Goal: Task Accomplishment & Management: Use online tool/utility

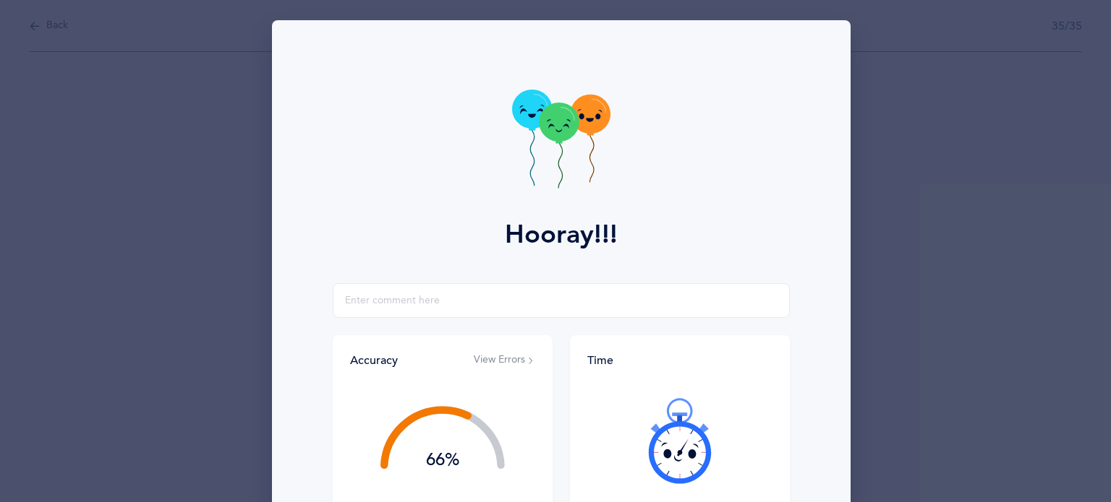
click at [49, 27] on div "Hooray!!! Accuracy View Errors 66% You got 23/35 right! Good, but you can do be…" at bounding box center [555, 251] width 1111 height 502
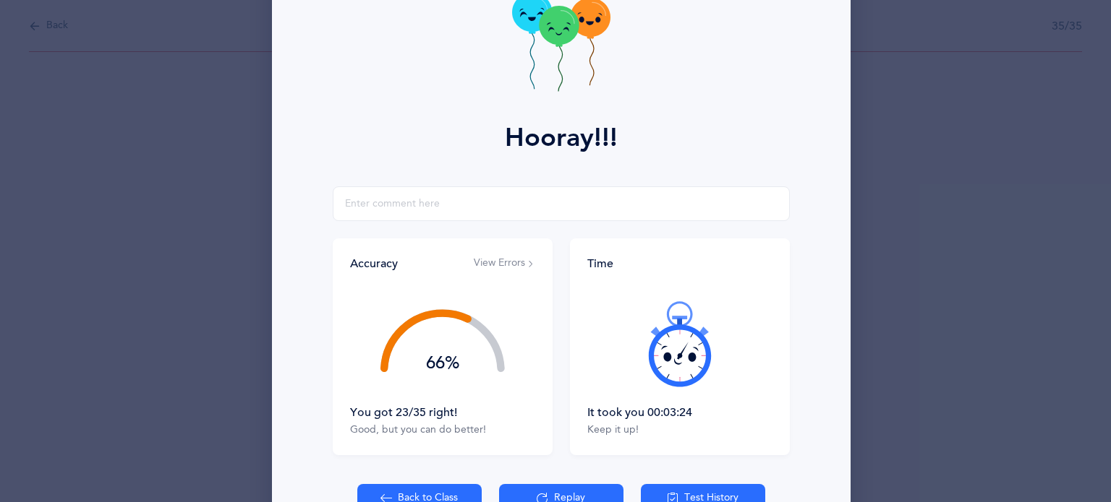
scroll to position [185, 0]
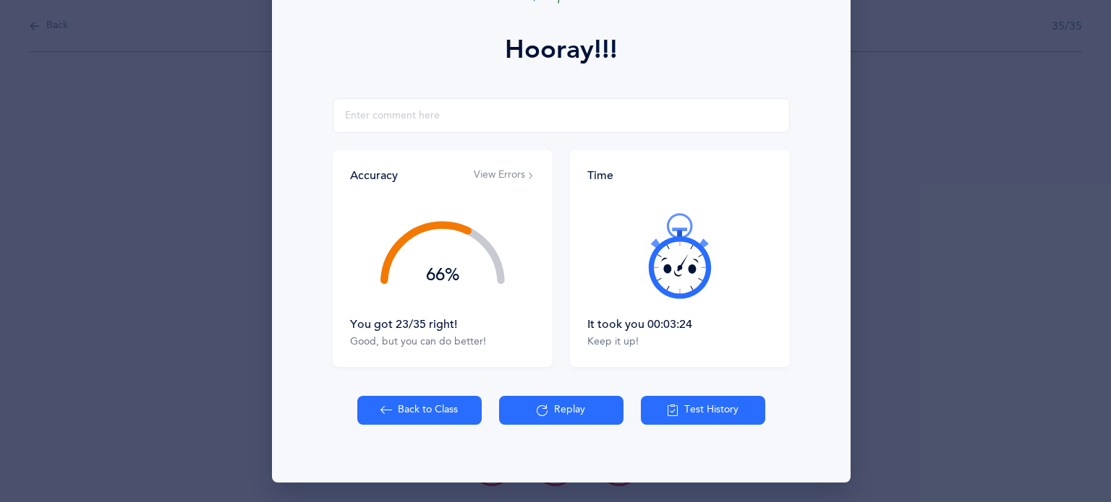
click at [399, 411] on button "Back to Class" at bounding box center [419, 410] width 124 height 29
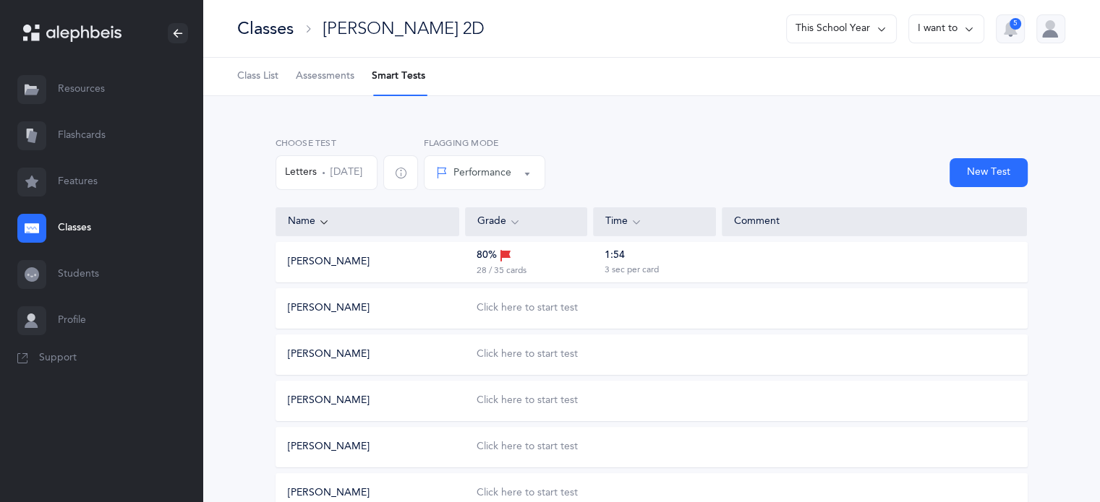
click at [70, 230] on link "Classes" at bounding box center [101, 228] width 202 height 46
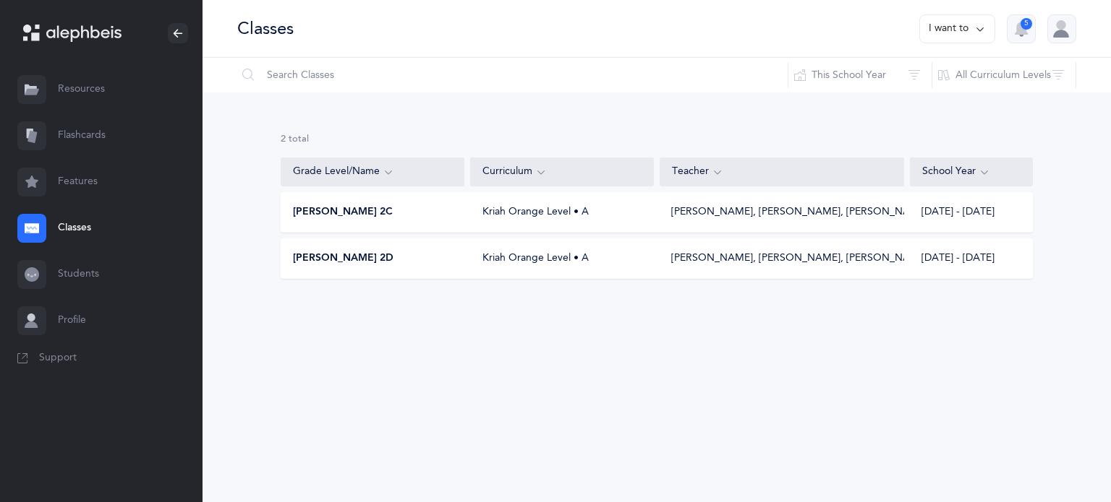
click at [341, 213] on span "[PERSON_NAME] 2C" at bounding box center [343, 212] width 100 height 14
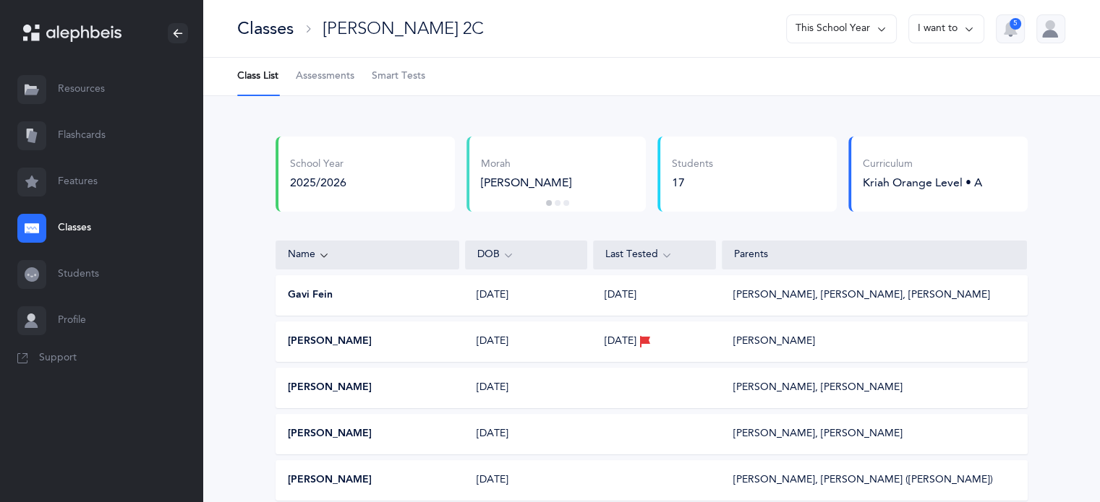
click at [402, 76] on span "Smart Tests" at bounding box center [399, 76] width 54 height 14
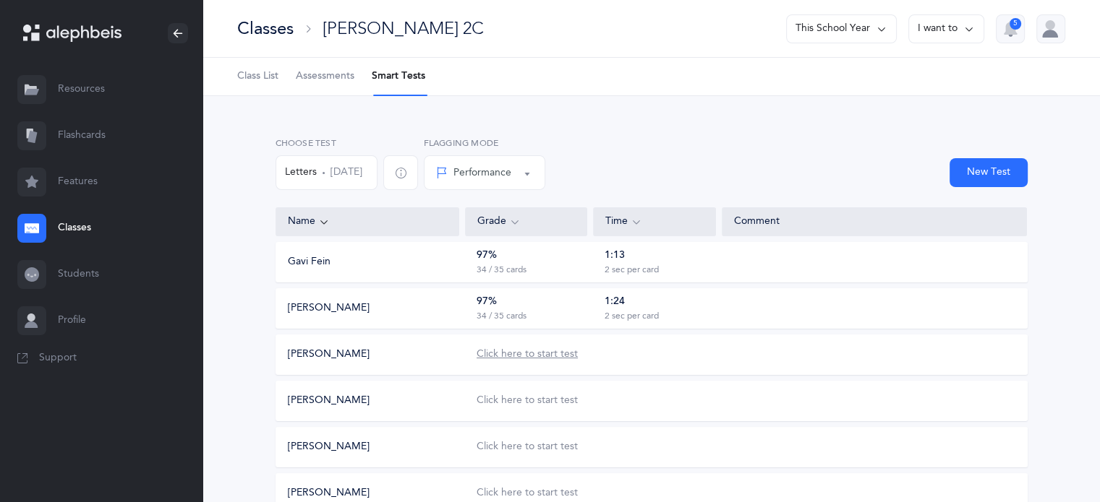
click at [549, 354] on div "Click here to start test" at bounding box center [526, 355] width 101 height 14
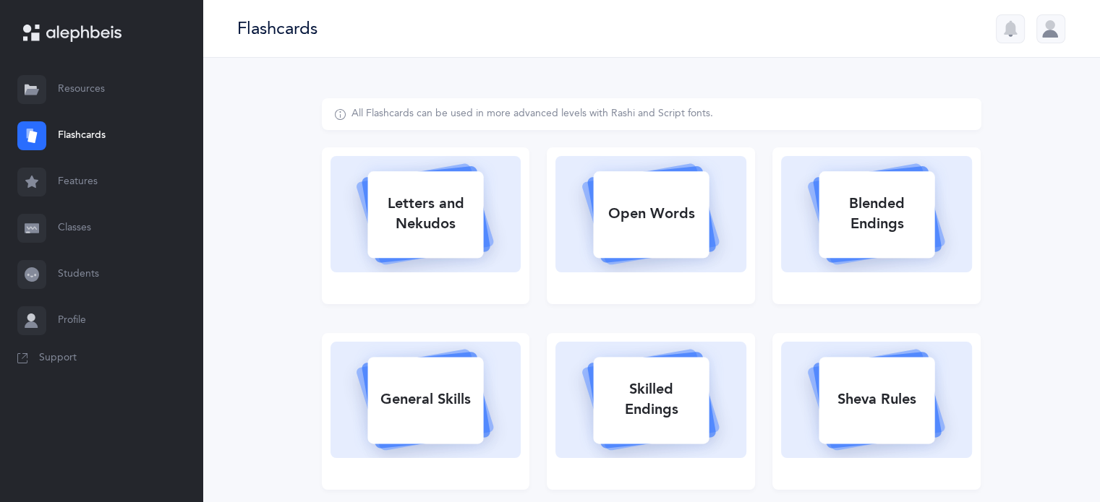
select select "single"
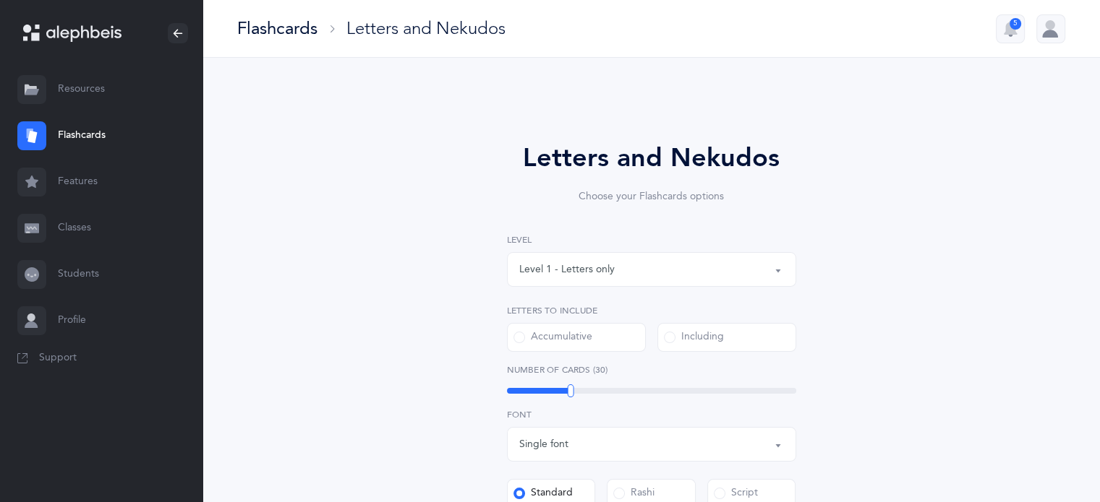
select select
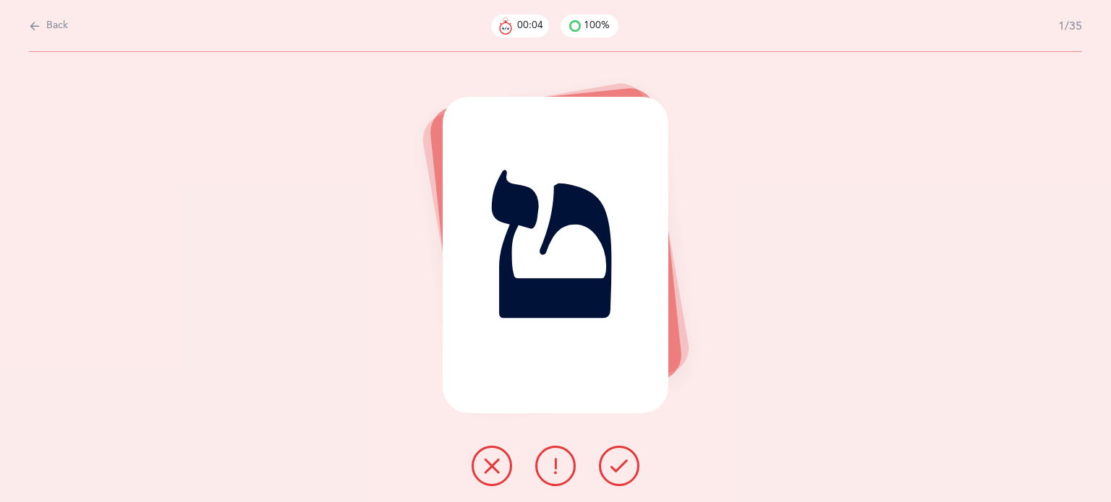
click at [631, 475] on button at bounding box center [619, 466] width 40 height 40
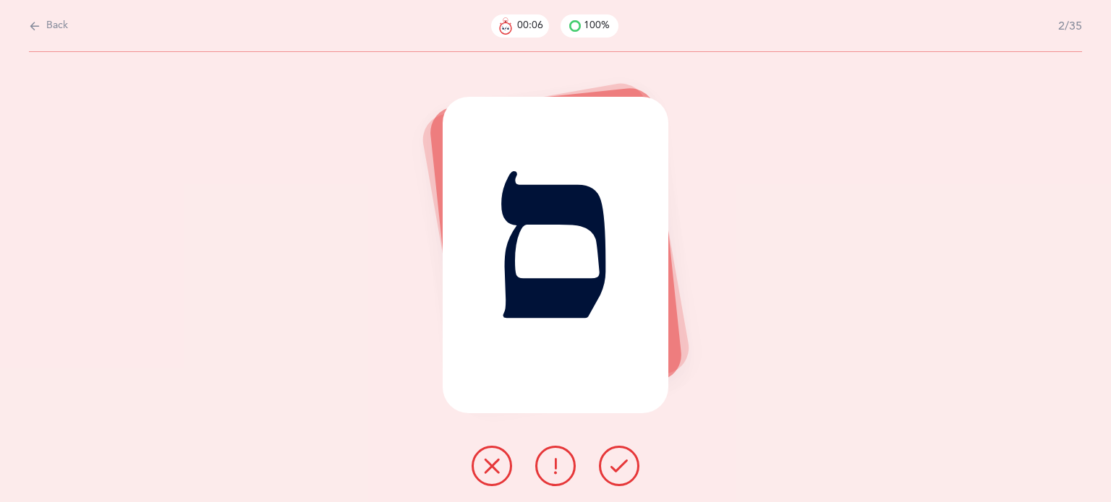
click at [631, 475] on button at bounding box center [619, 466] width 40 height 40
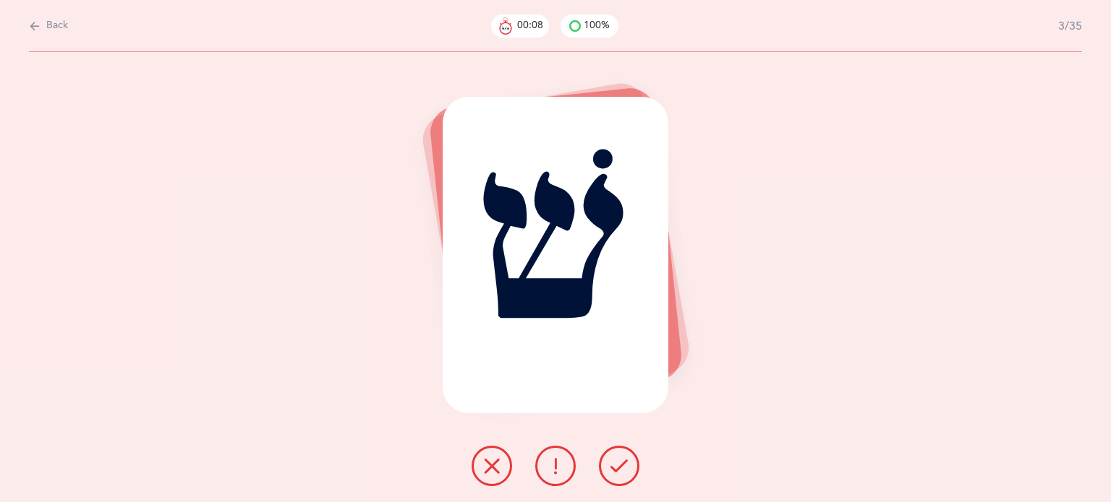
click at [631, 475] on button at bounding box center [619, 466] width 40 height 40
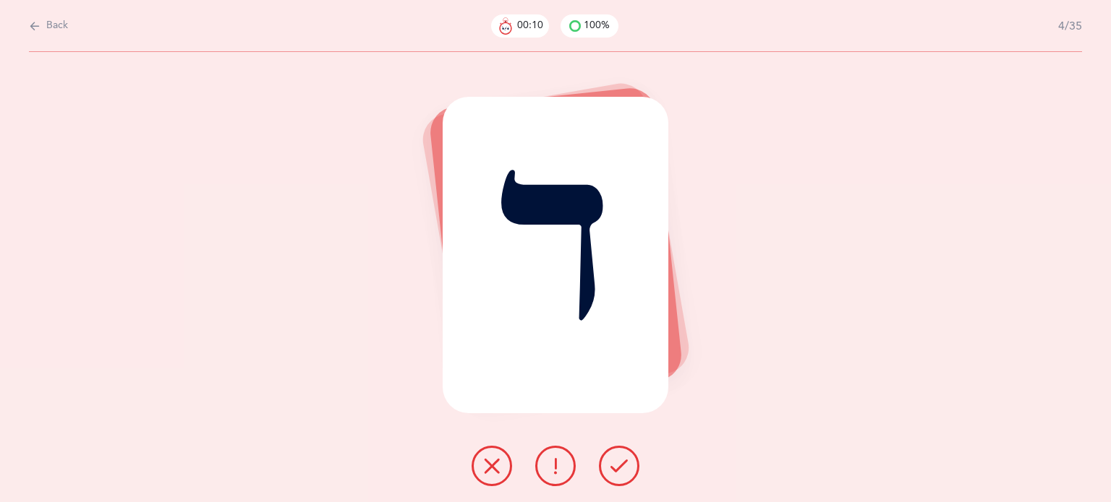
click at [631, 475] on button at bounding box center [619, 466] width 40 height 40
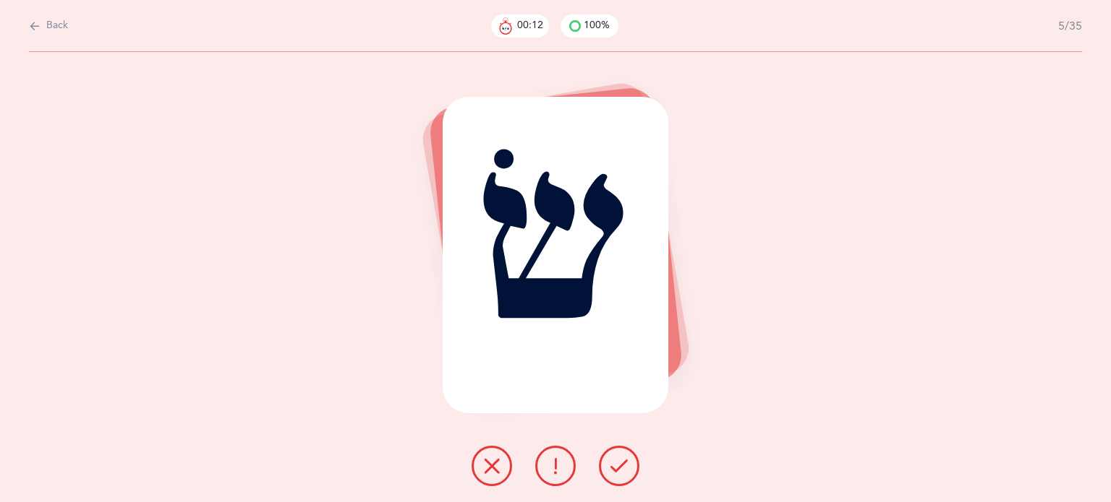
click at [615, 465] on icon at bounding box center [618, 466] width 17 height 17
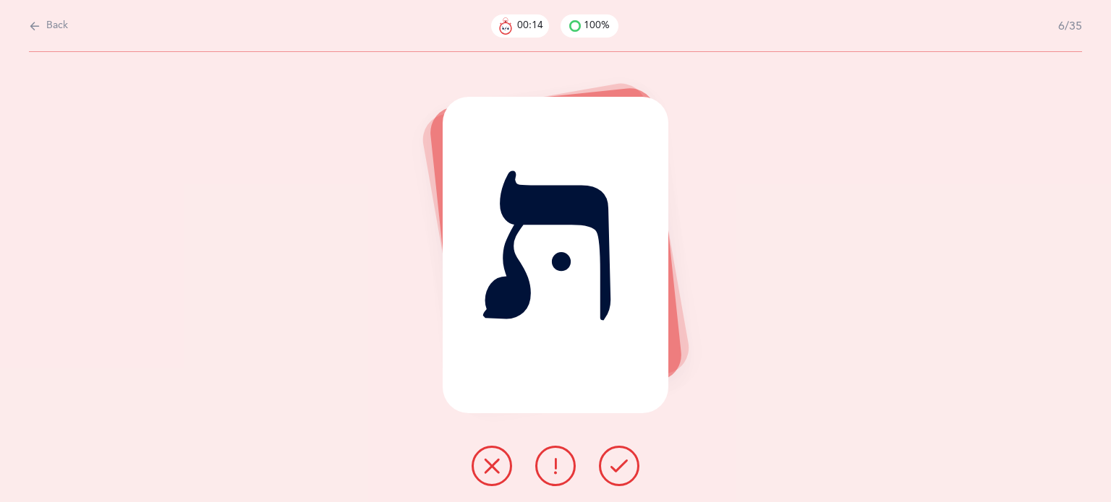
click at [615, 465] on icon at bounding box center [618, 466] width 17 height 17
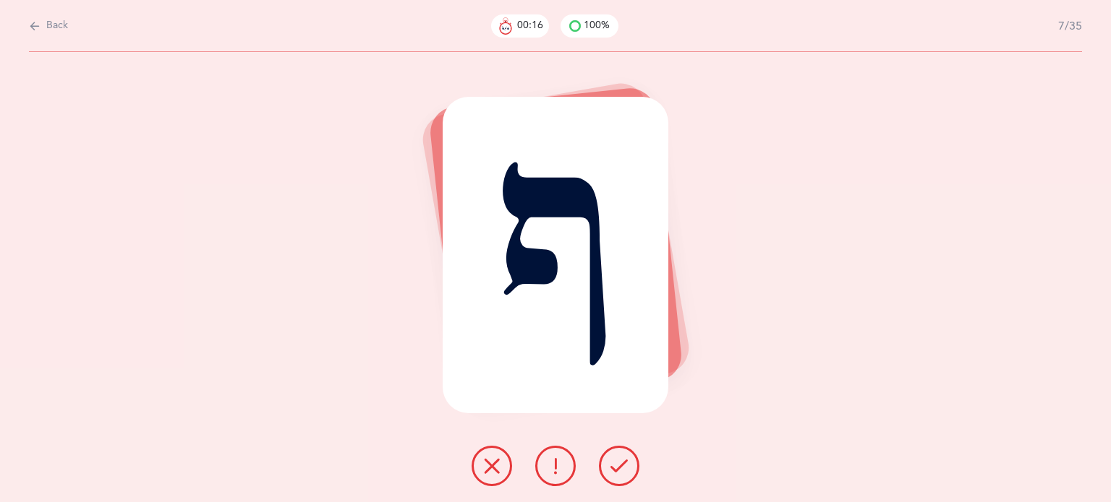
click at [615, 465] on icon at bounding box center [618, 466] width 17 height 17
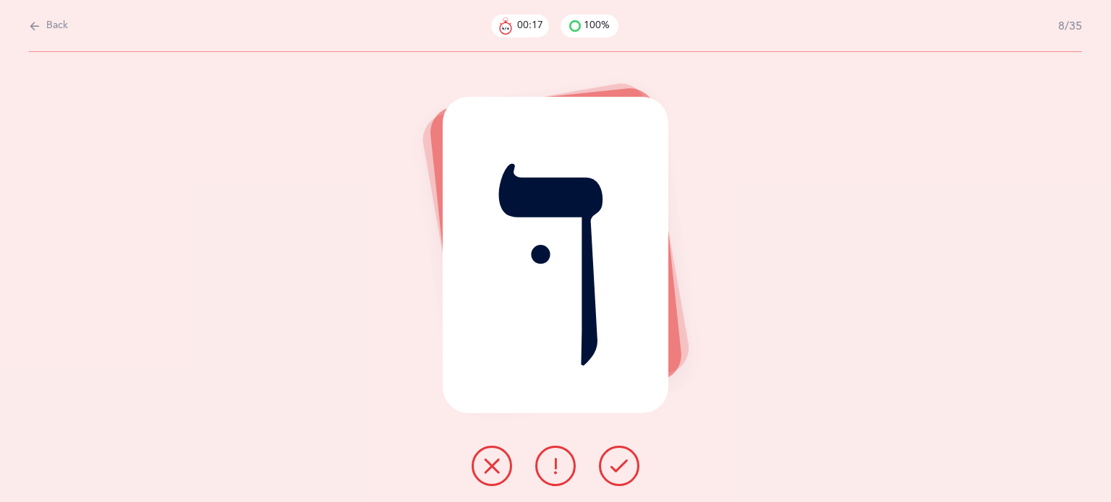
click at [615, 465] on icon at bounding box center [618, 466] width 17 height 17
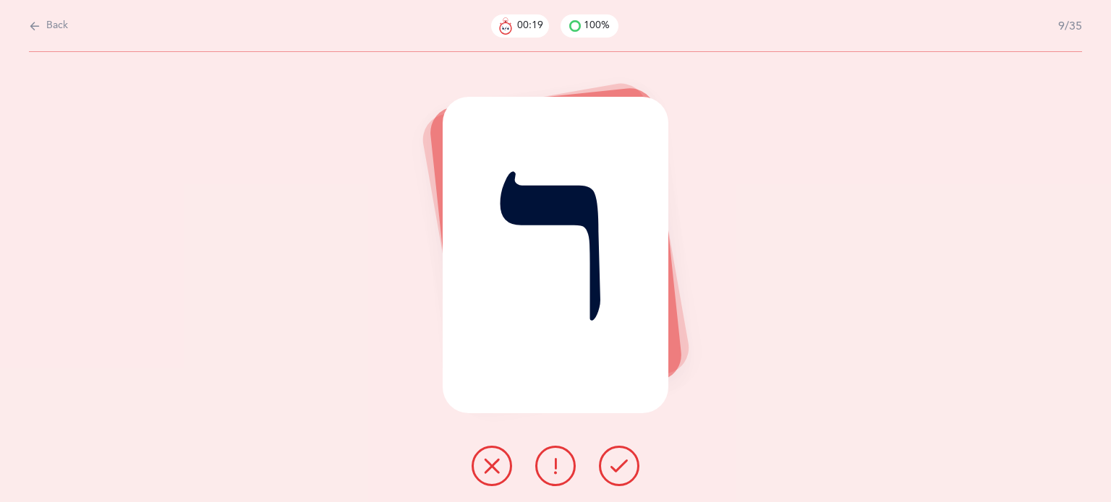
click at [615, 465] on icon at bounding box center [618, 466] width 17 height 17
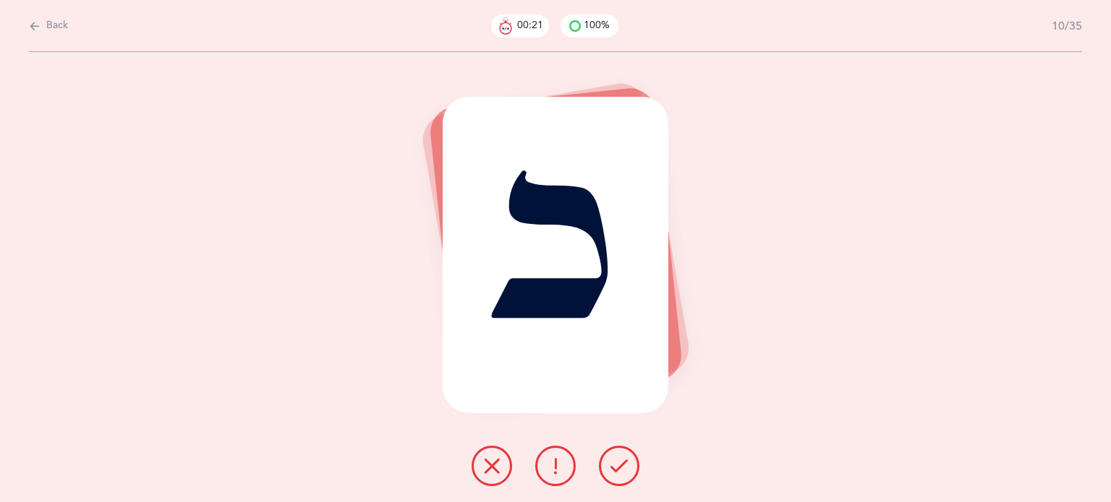
click at [615, 465] on icon at bounding box center [618, 466] width 17 height 17
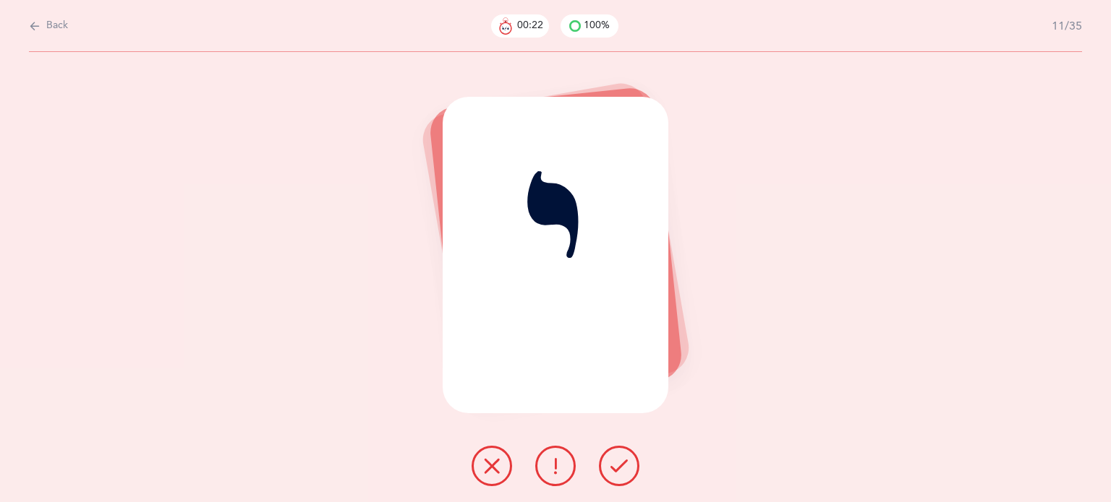
click at [615, 465] on icon at bounding box center [618, 466] width 17 height 17
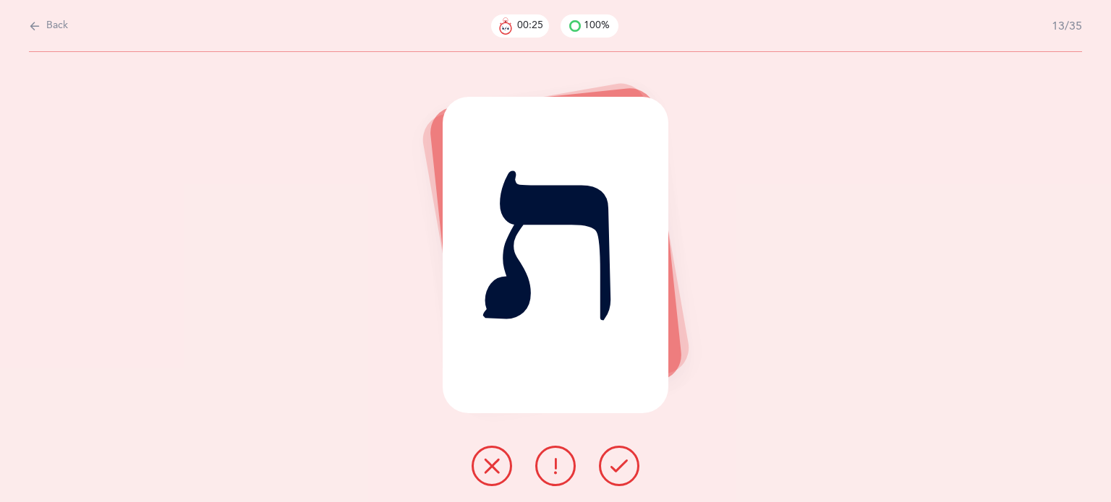
click at [615, 465] on icon at bounding box center [618, 466] width 17 height 17
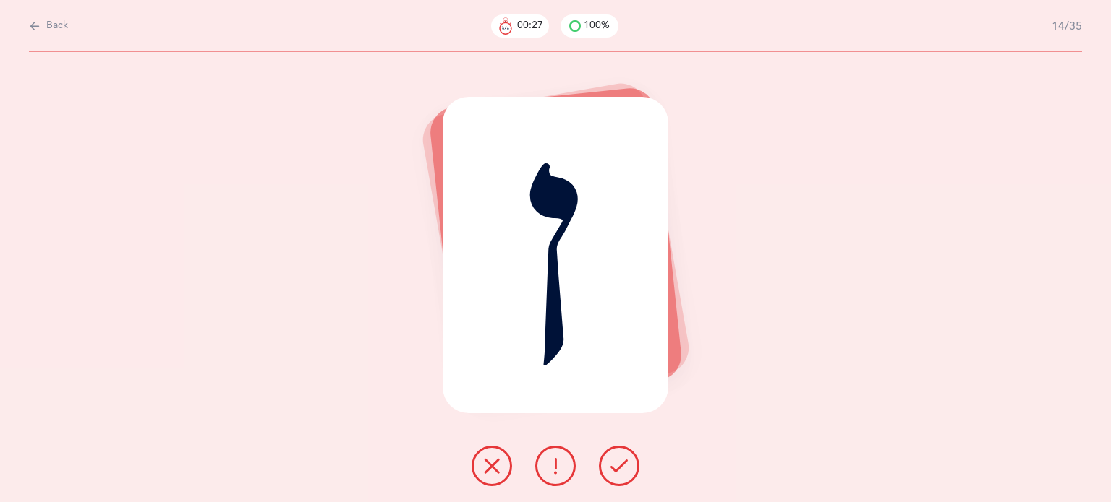
click at [615, 465] on icon at bounding box center [618, 466] width 17 height 17
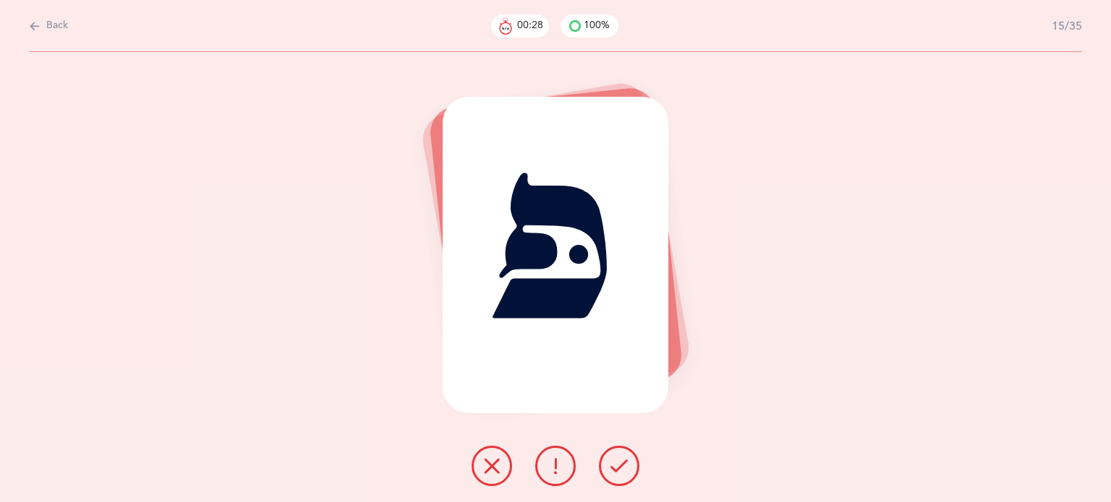
click at [615, 465] on icon at bounding box center [618, 466] width 17 height 17
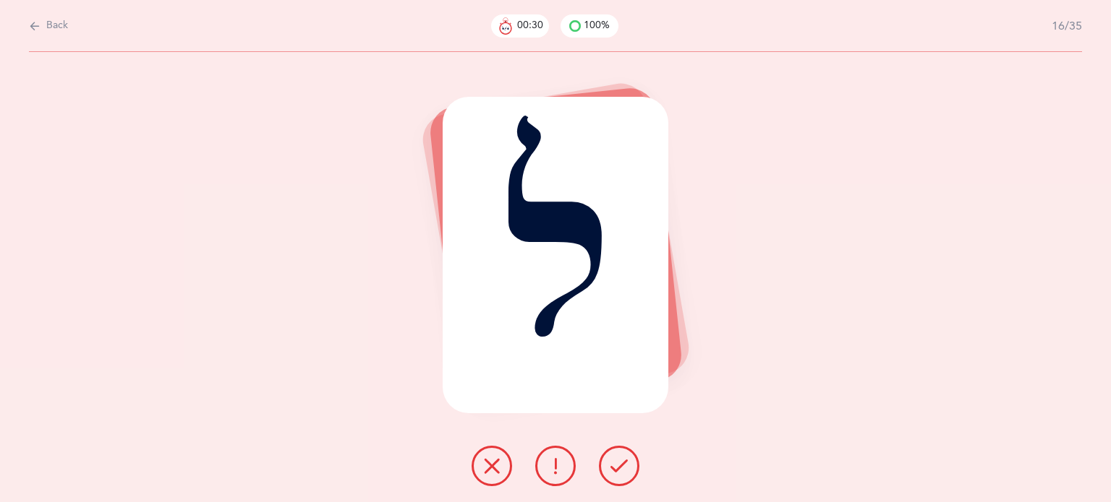
click at [615, 465] on icon at bounding box center [618, 466] width 17 height 17
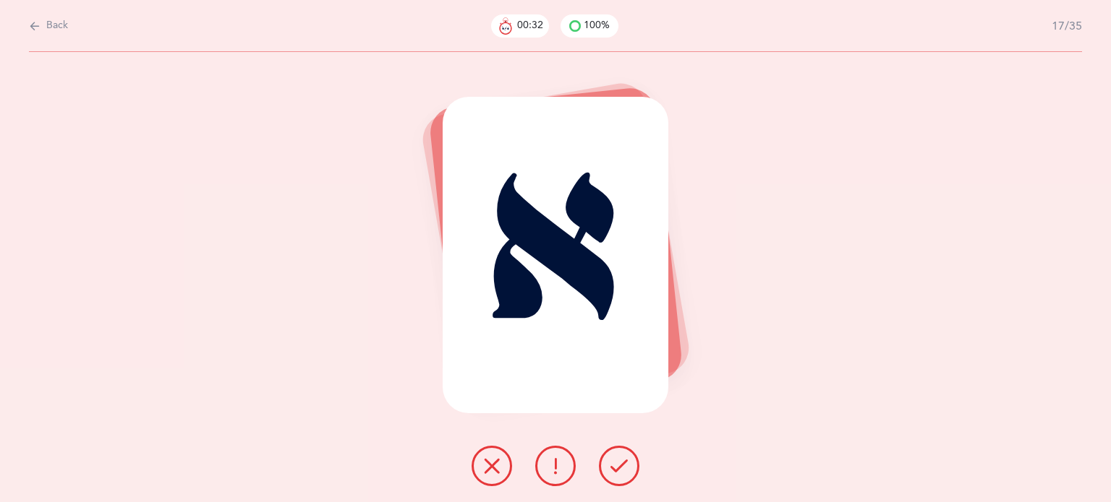
click at [615, 465] on icon at bounding box center [618, 466] width 17 height 17
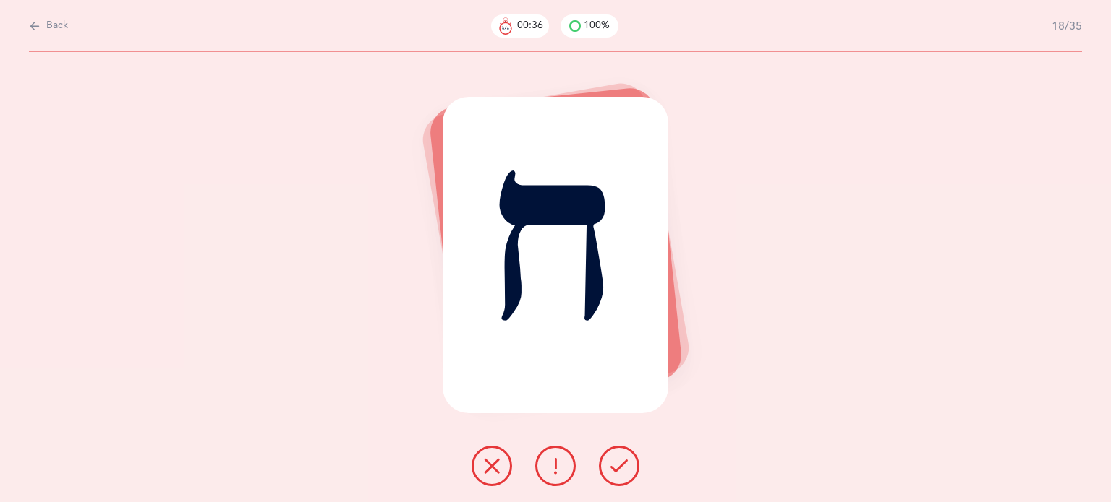
click at [501, 453] on button at bounding box center [491, 466] width 40 height 40
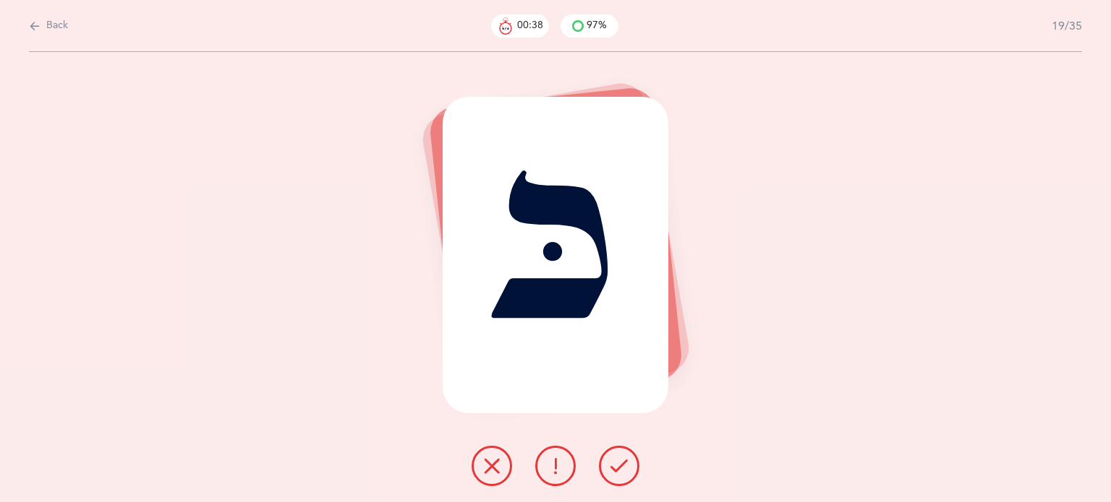
click at [624, 468] on icon at bounding box center [618, 466] width 17 height 17
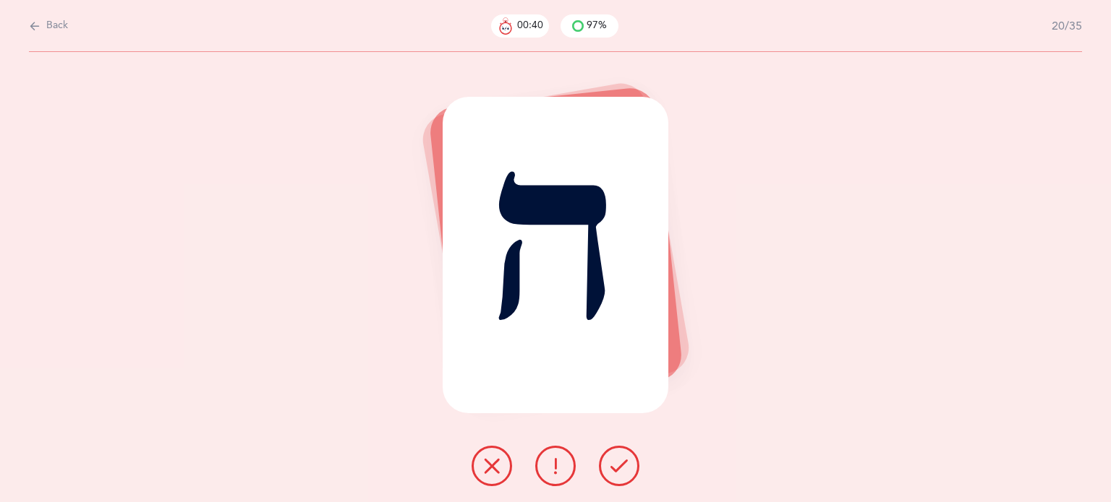
click at [624, 468] on icon at bounding box center [618, 466] width 17 height 17
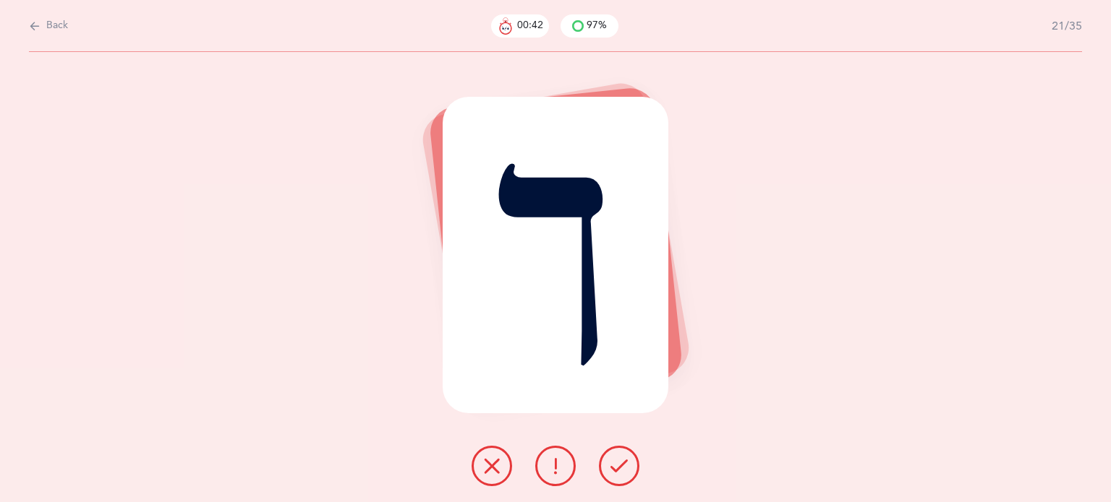
click at [624, 468] on icon at bounding box center [618, 466] width 17 height 17
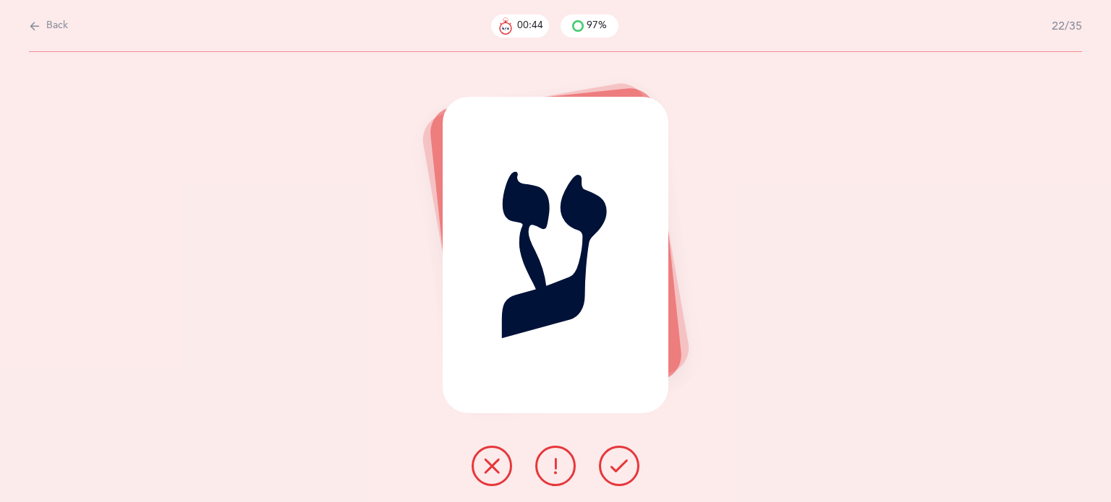
click at [624, 468] on icon at bounding box center [618, 466] width 17 height 17
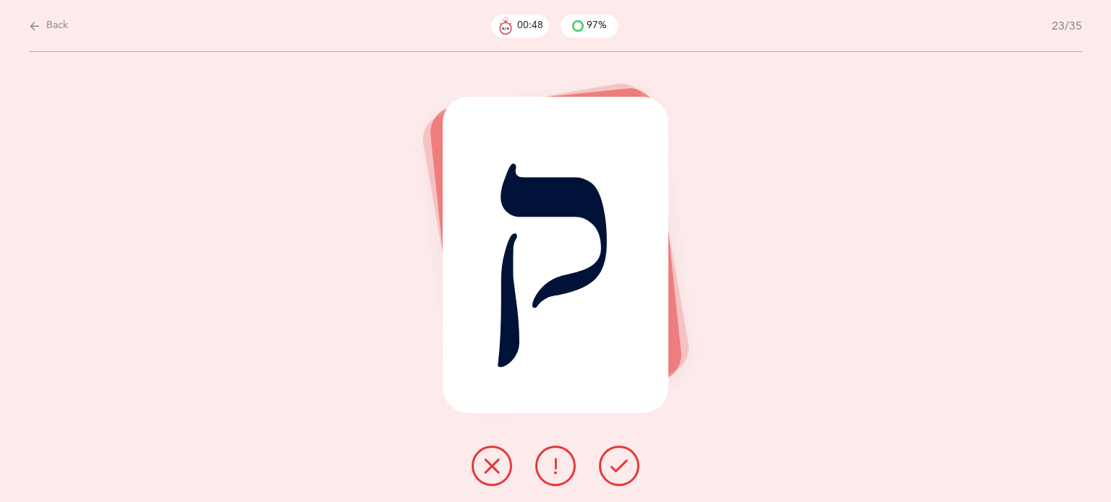
click at [496, 458] on icon at bounding box center [491, 466] width 17 height 17
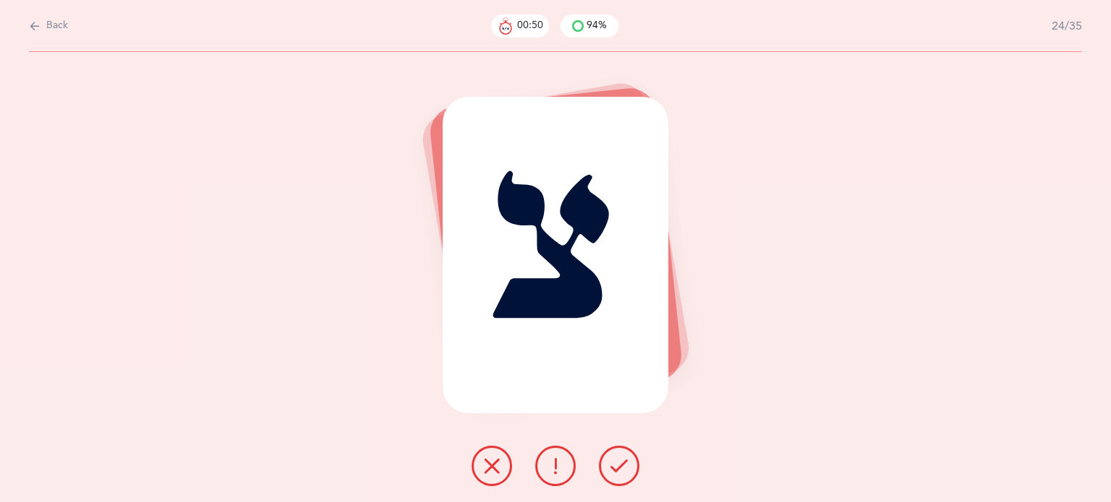
click at [617, 472] on icon at bounding box center [618, 466] width 17 height 17
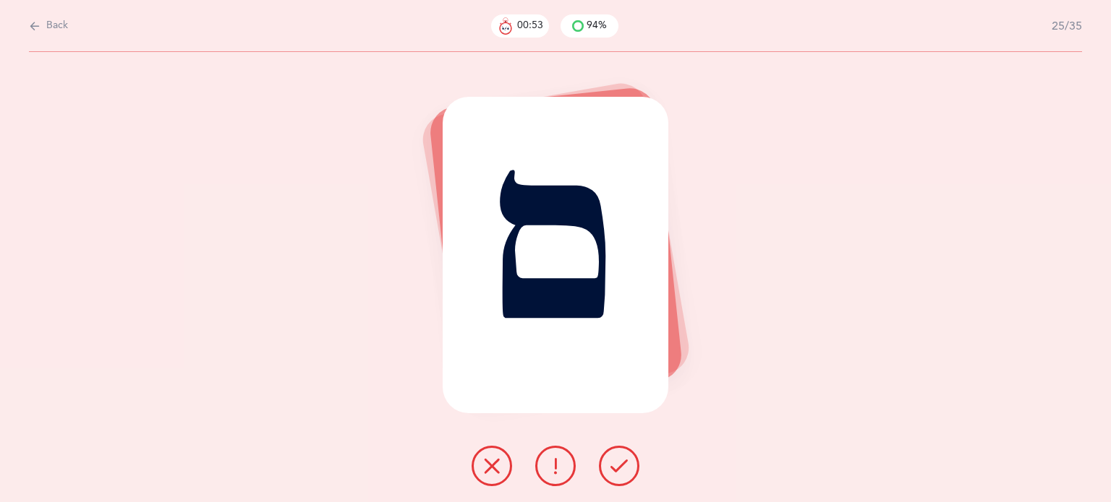
click at [617, 472] on icon at bounding box center [618, 466] width 17 height 17
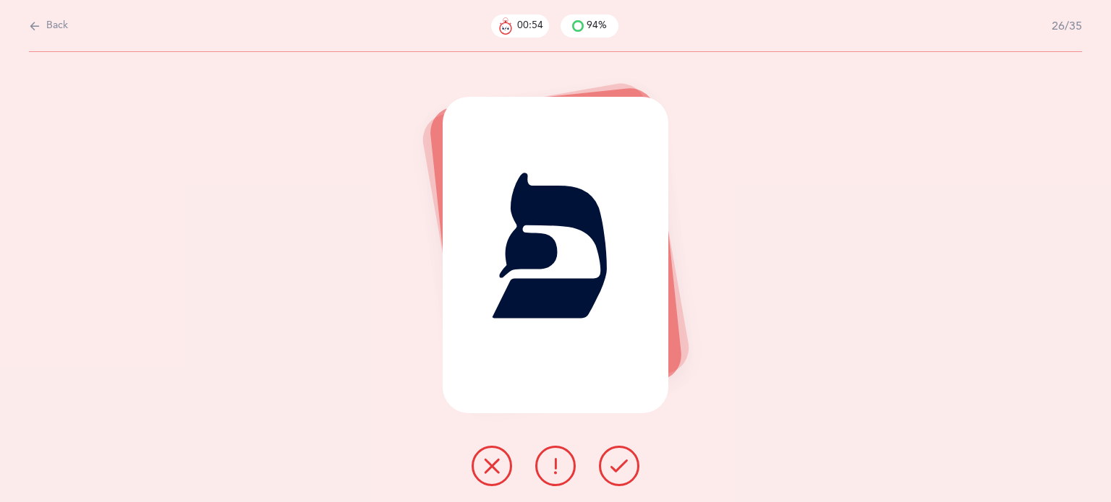
click at [617, 472] on icon at bounding box center [618, 466] width 17 height 17
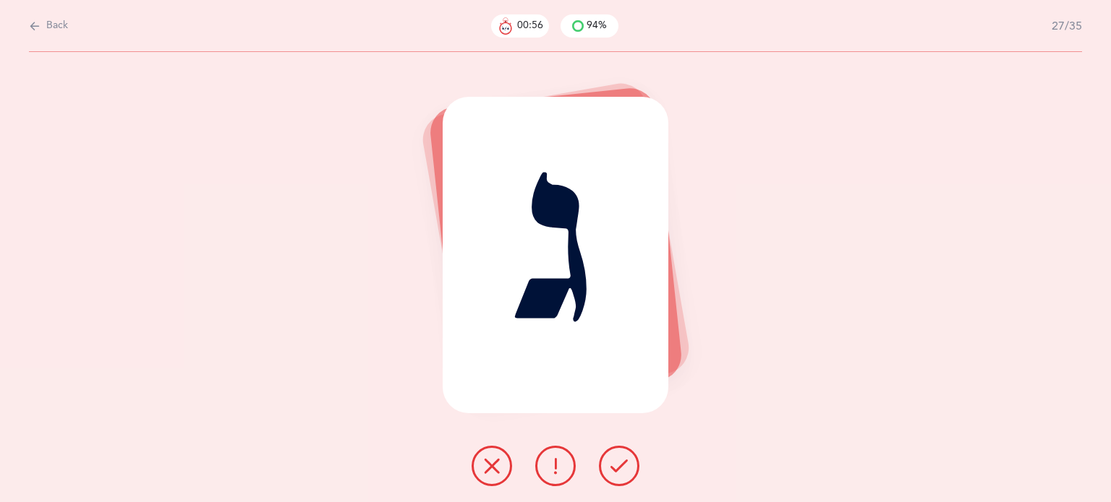
click at [617, 472] on icon at bounding box center [618, 466] width 17 height 17
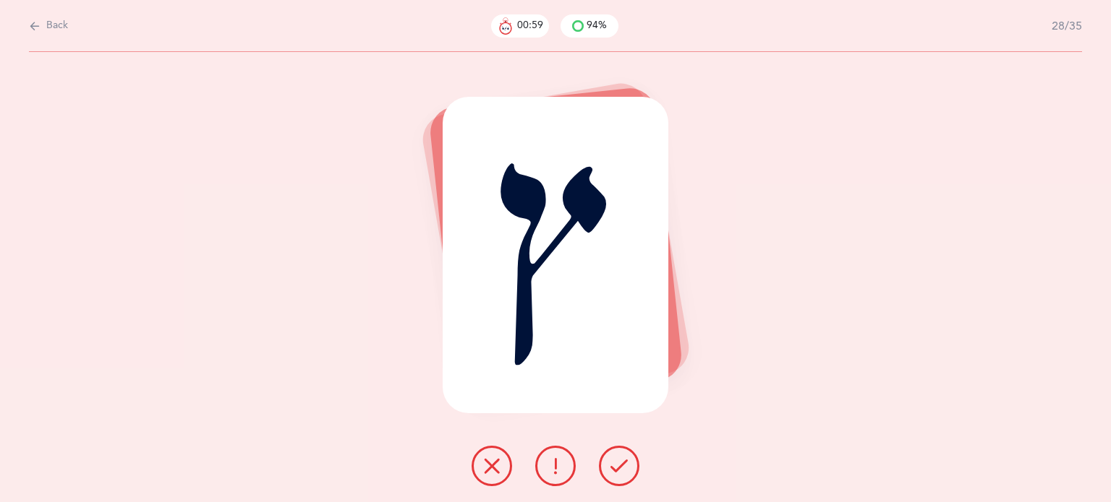
click at [617, 472] on icon at bounding box center [618, 466] width 17 height 17
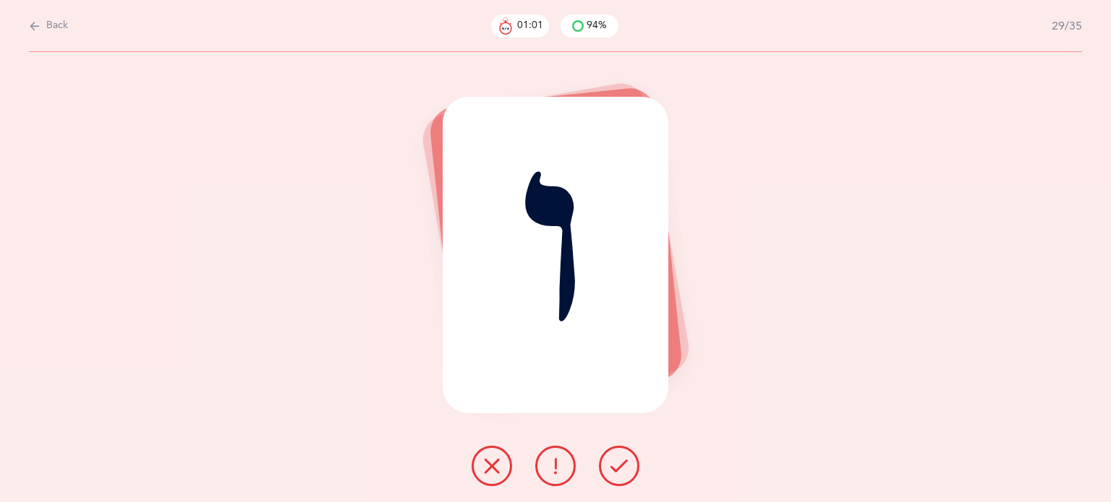
click at [617, 472] on icon at bounding box center [618, 466] width 17 height 17
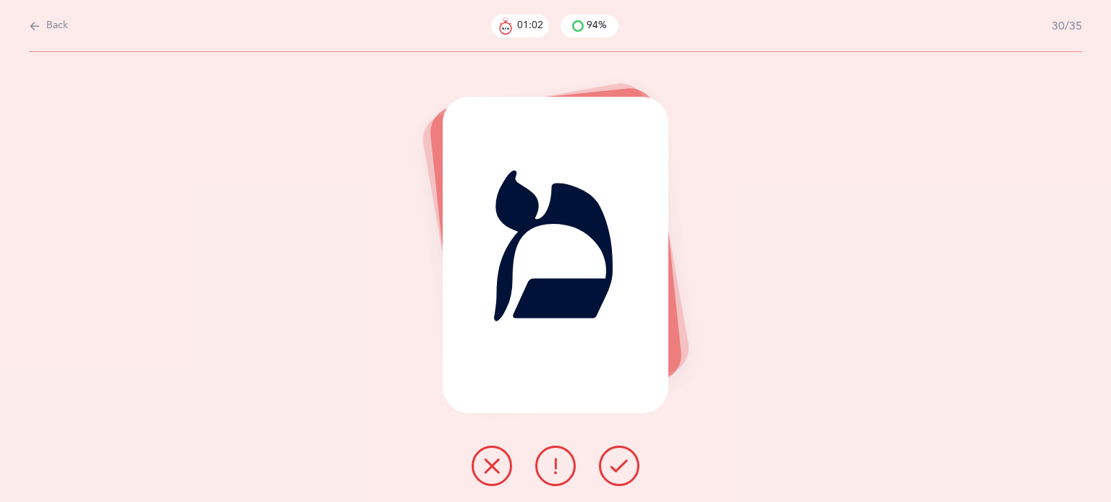
click at [617, 472] on icon at bounding box center [618, 466] width 17 height 17
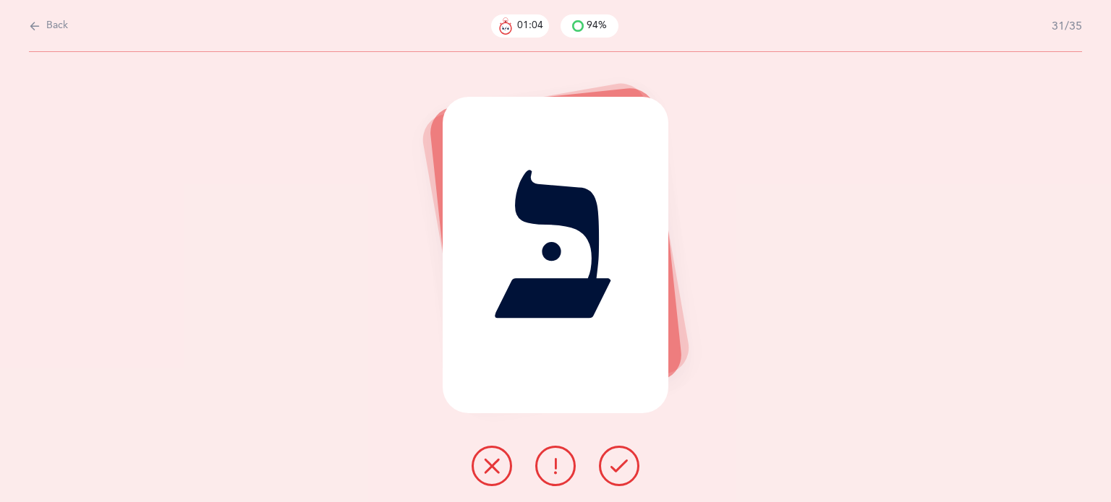
click at [617, 472] on icon at bounding box center [618, 466] width 17 height 17
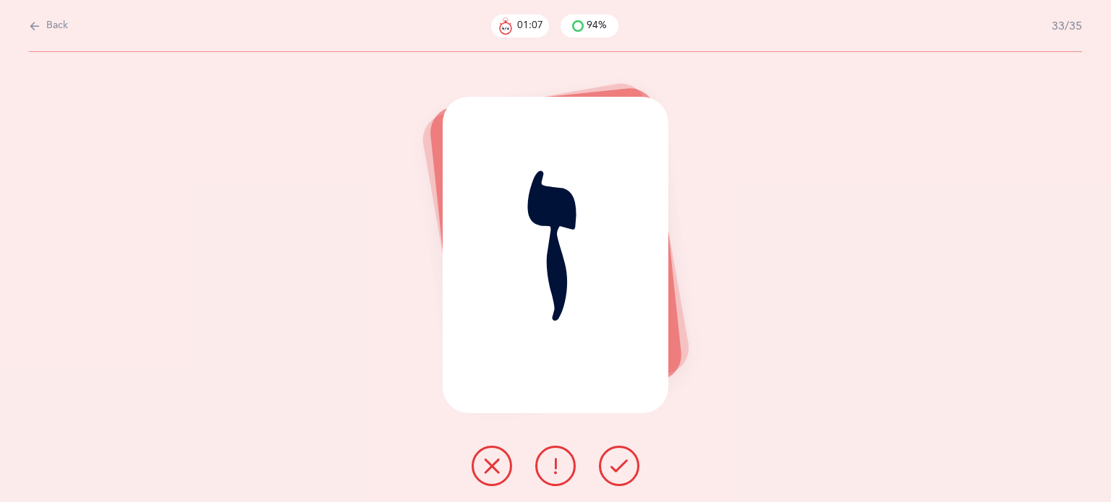
click at [617, 472] on icon at bounding box center [618, 466] width 17 height 17
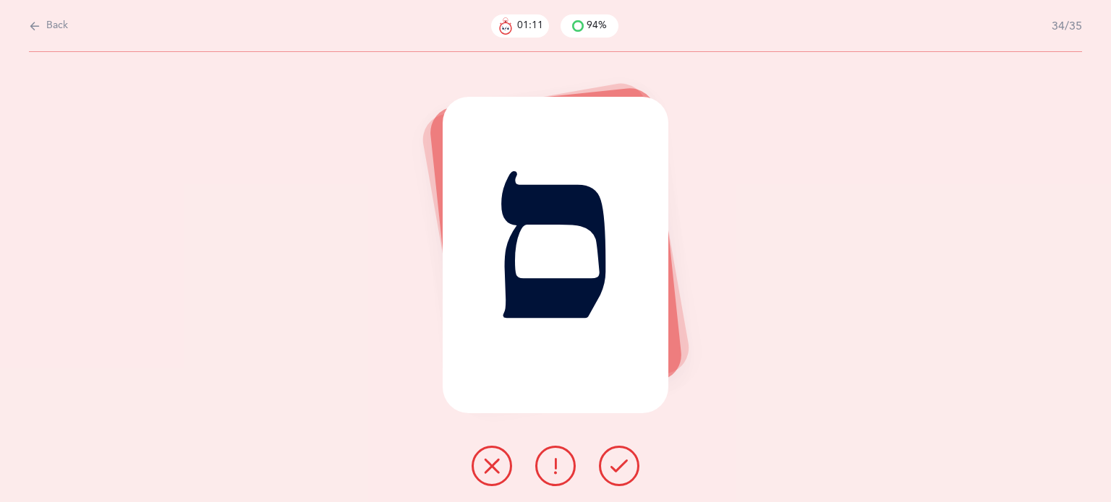
click at [483, 461] on icon at bounding box center [491, 466] width 17 height 17
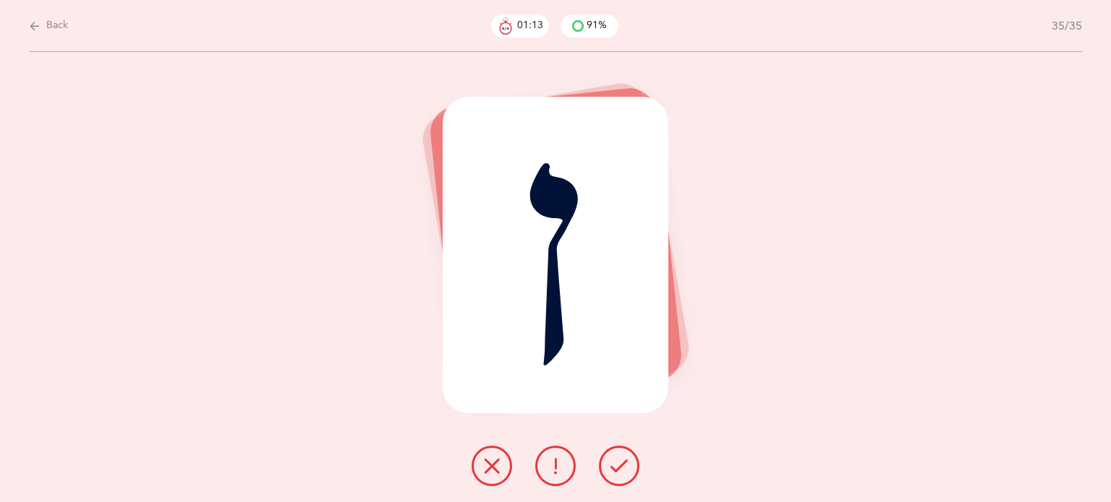
click at [620, 463] on icon at bounding box center [618, 466] width 17 height 17
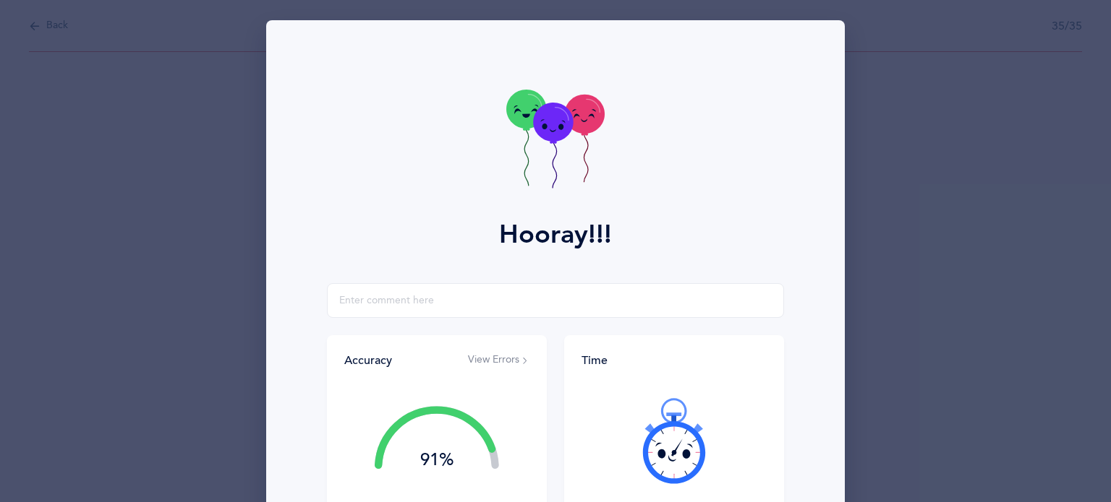
scroll to position [185, 0]
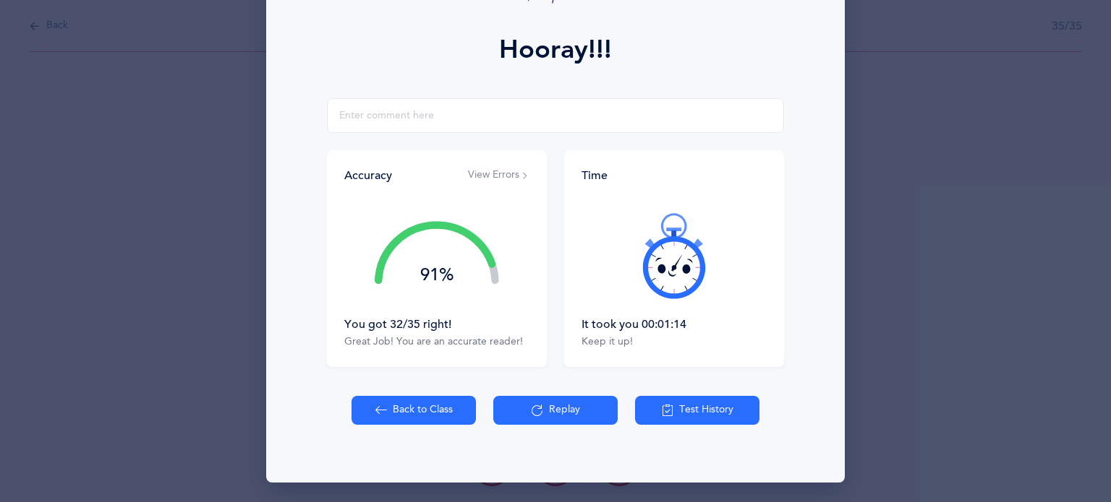
click at [409, 415] on button "Back to Class" at bounding box center [413, 410] width 124 height 29
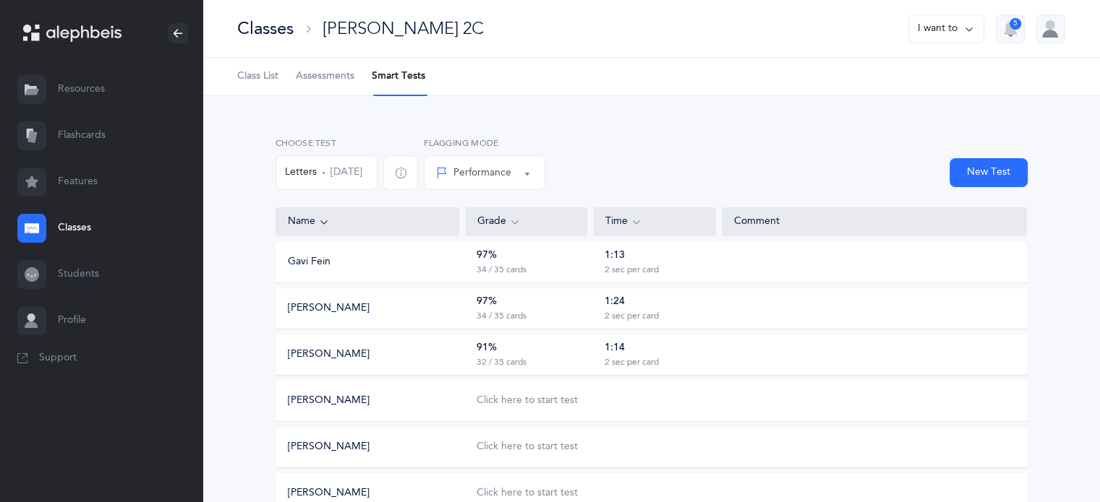
click at [342, 177] on button "Letters [DATE]" at bounding box center [326, 172] width 102 height 35
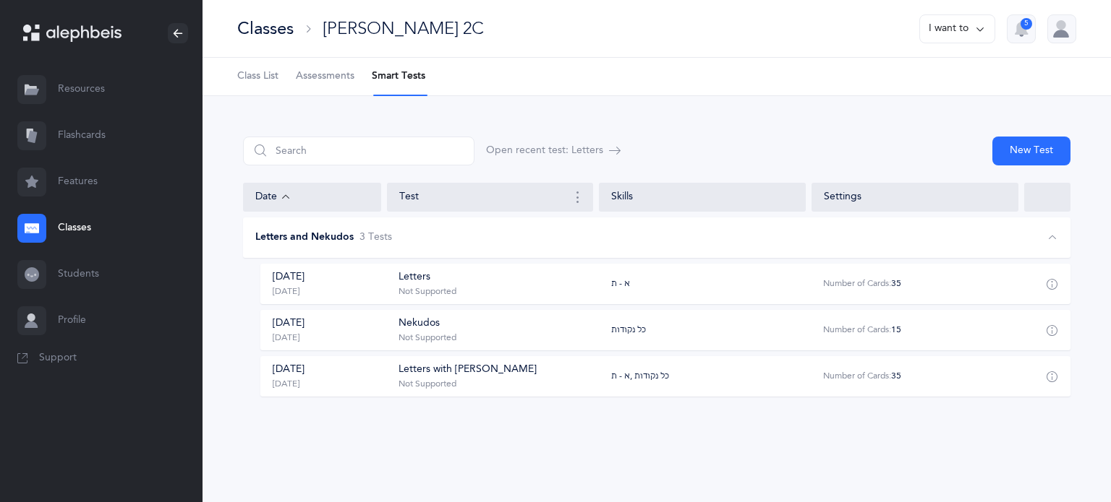
click at [343, 335] on div "Sep 1, 2025 2 days ago" at bounding box center [328, 330] width 134 height 27
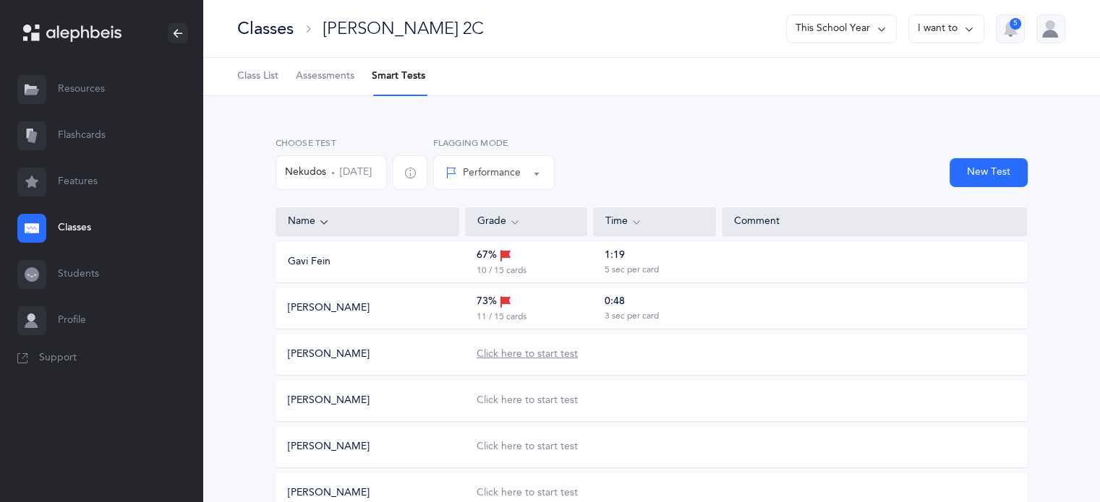
click at [544, 354] on div "Click here to start test" at bounding box center [526, 355] width 101 height 14
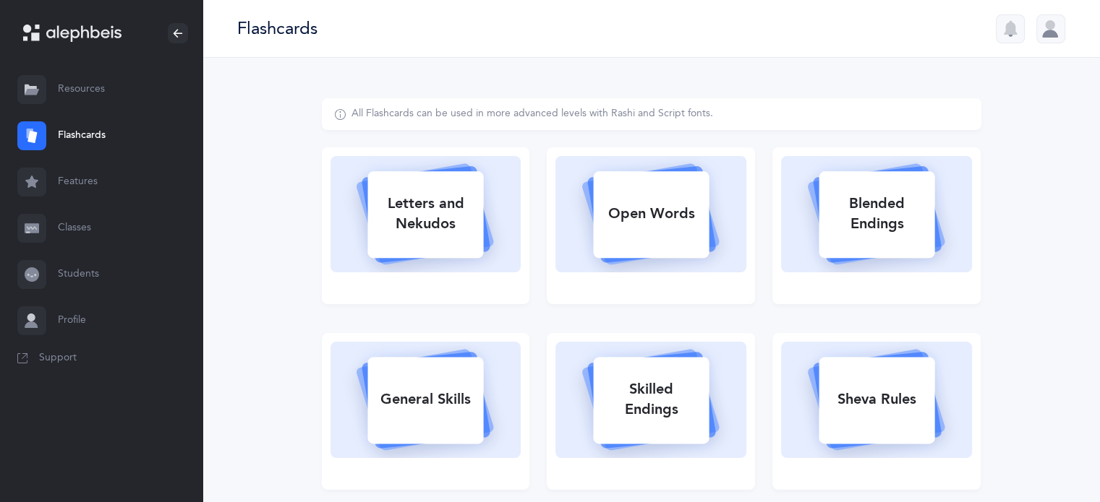
select select "single"
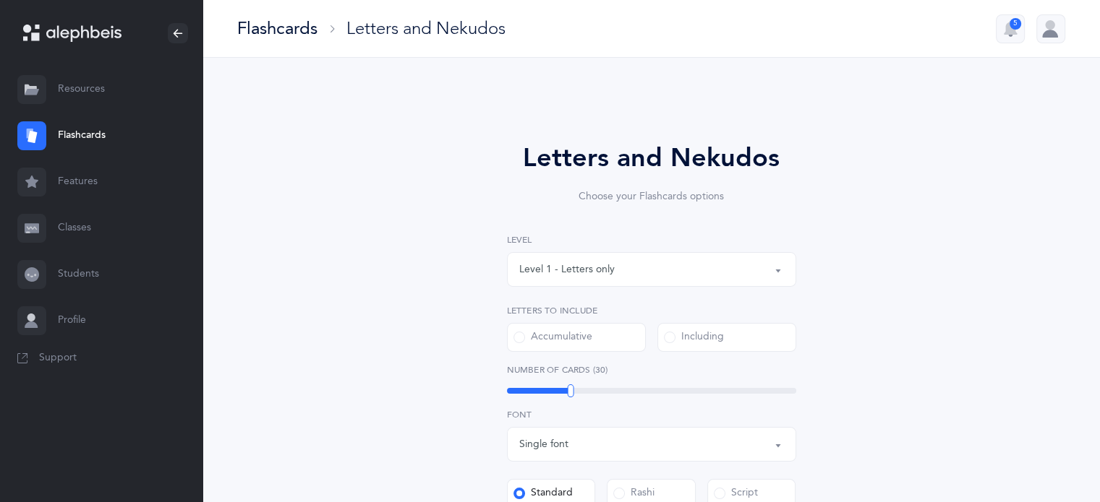
select select
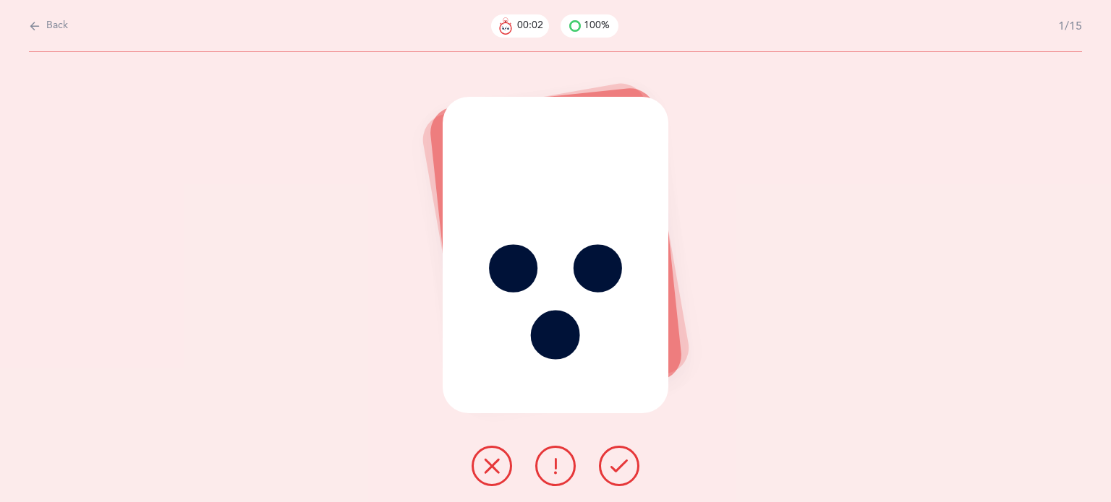
click at [622, 476] on button at bounding box center [619, 466] width 40 height 40
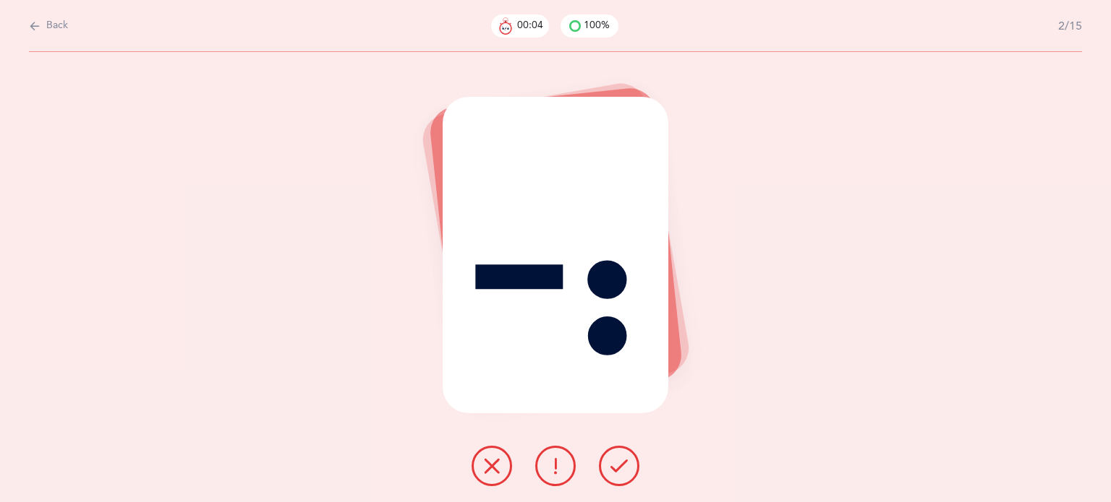
click at [622, 476] on button at bounding box center [619, 466] width 40 height 40
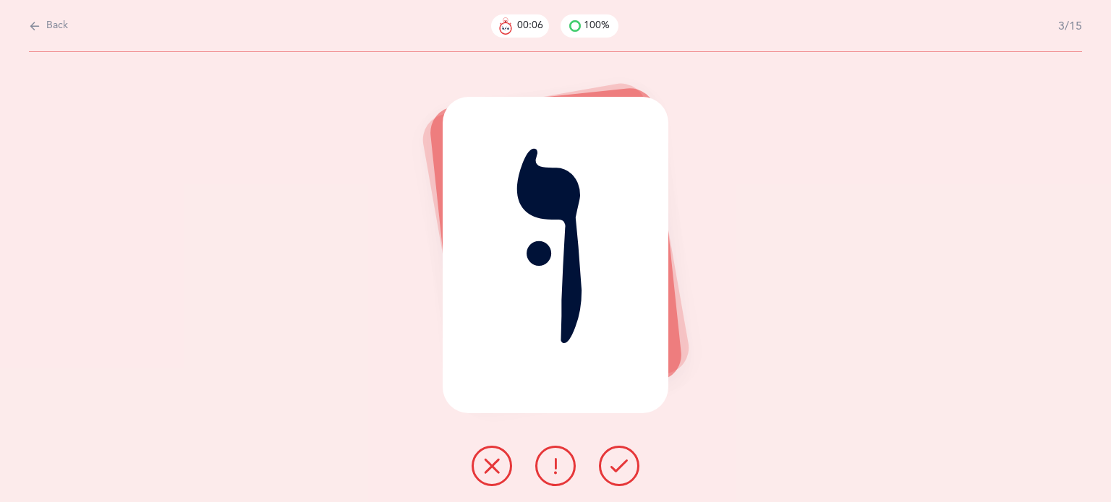
click at [622, 476] on button at bounding box center [619, 466] width 40 height 40
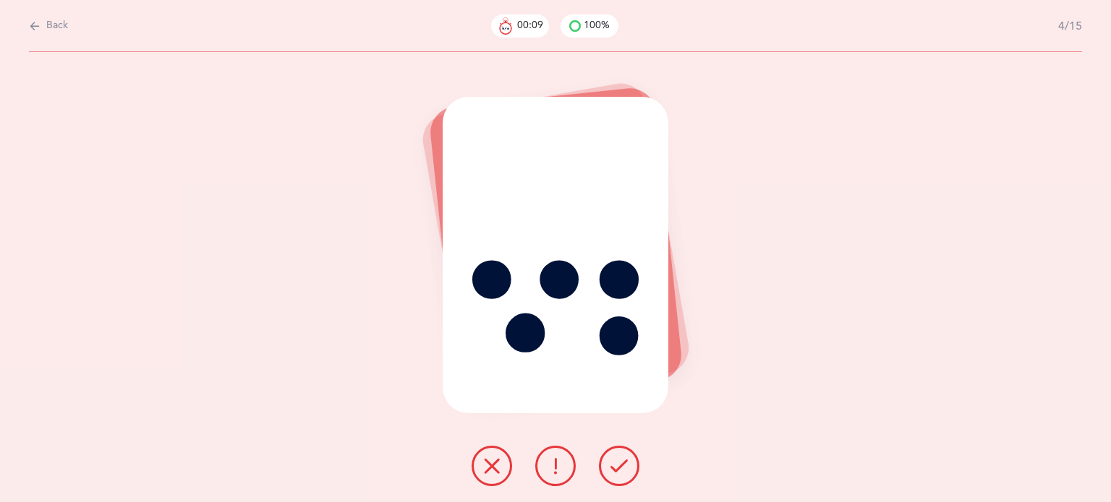
click at [622, 476] on button at bounding box center [619, 466] width 40 height 40
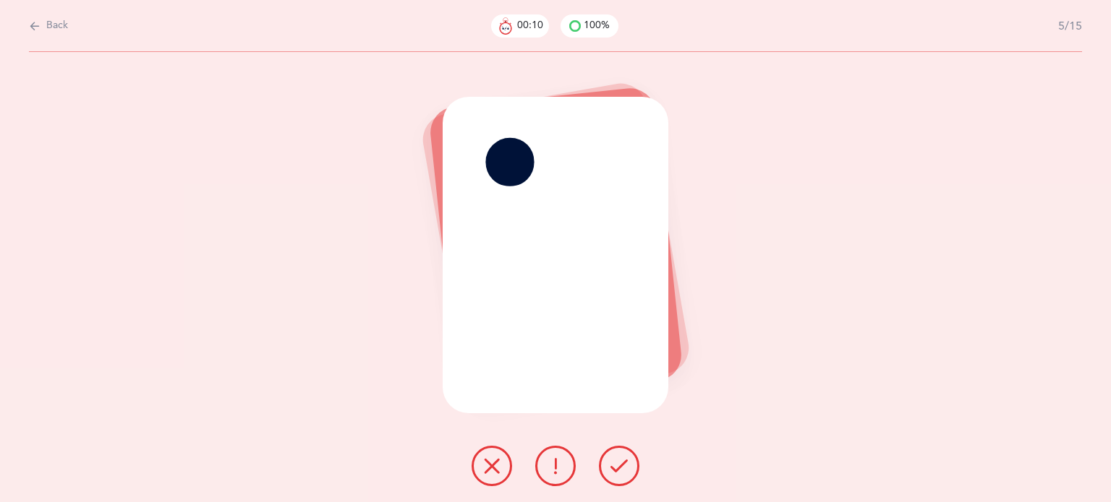
click at [622, 476] on button at bounding box center [619, 466] width 40 height 40
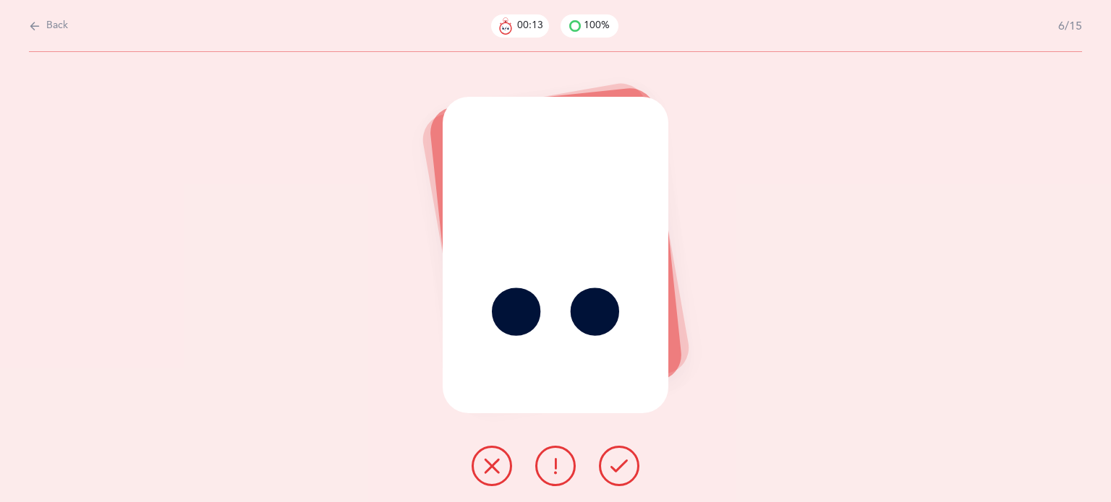
click at [622, 476] on button at bounding box center [619, 466] width 40 height 40
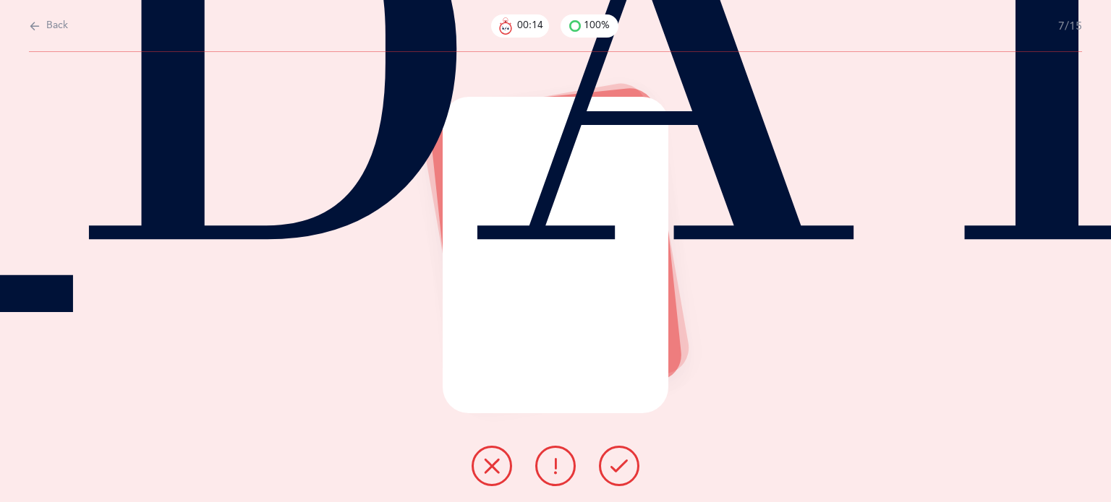
click at [622, 476] on button at bounding box center [619, 466] width 40 height 40
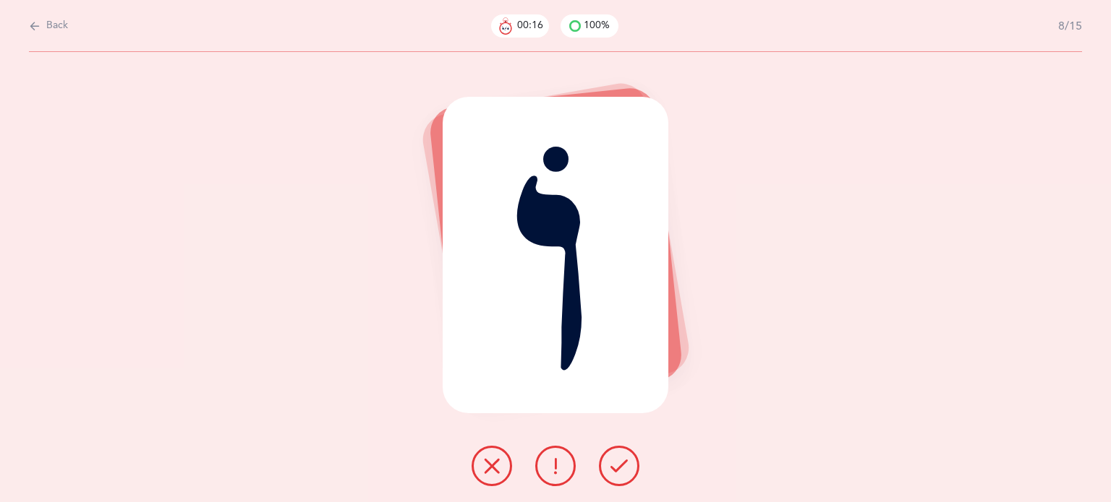
click at [622, 476] on button at bounding box center [619, 466] width 40 height 40
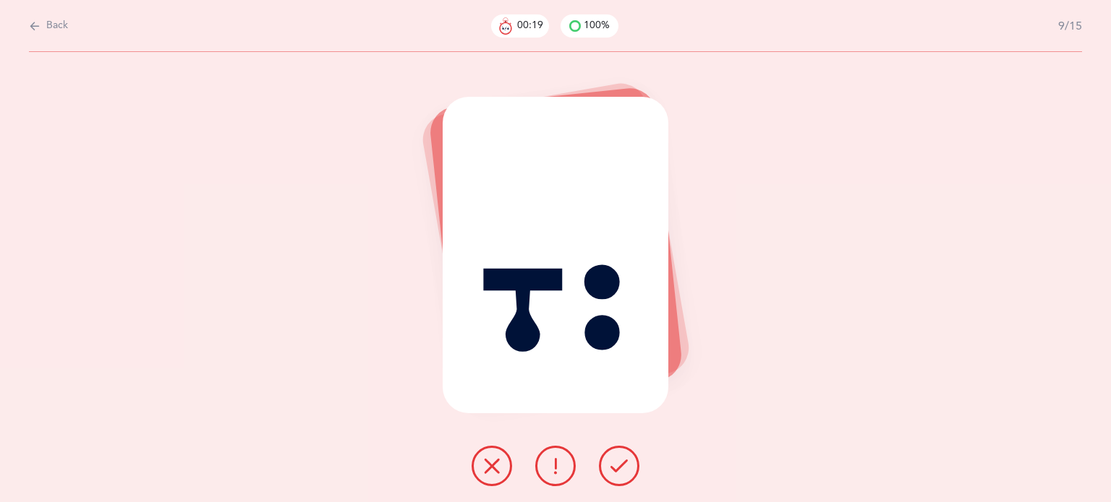
click at [494, 468] on icon at bounding box center [491, 466] width 17 height 17
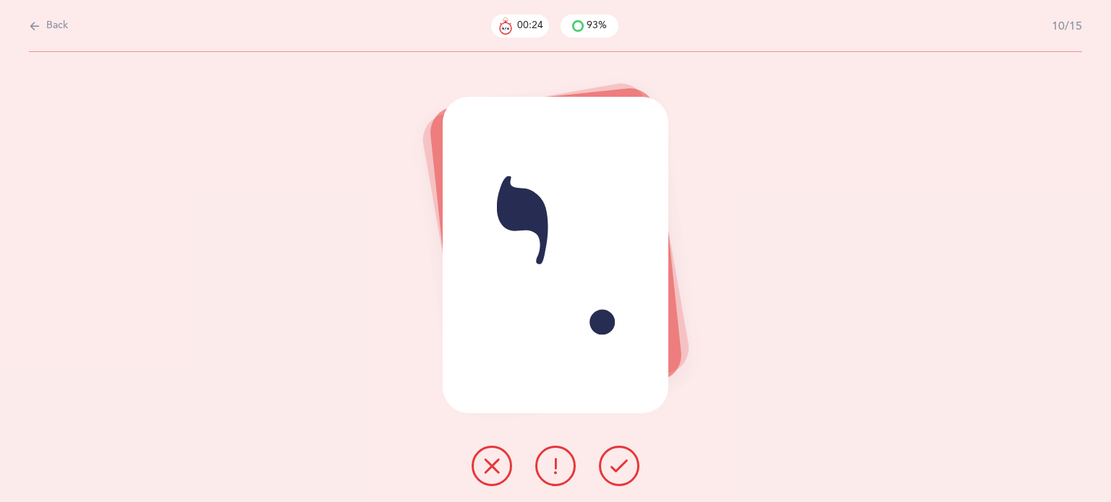
click at [489, 471] on icon at bounding box center [491, 466] width 17 height 17
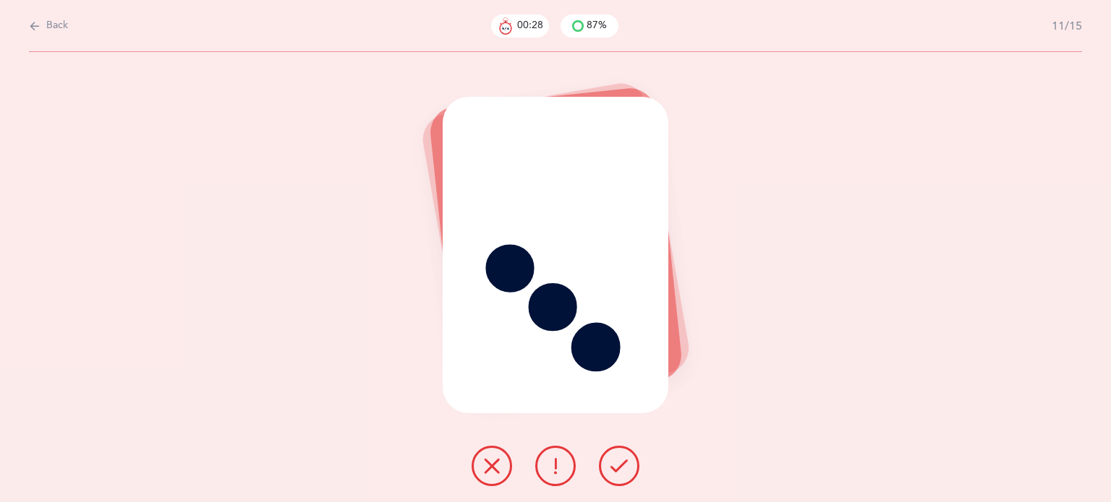
click at [625, 471] on icon at bounding box center [618, 466] width 17 height 17
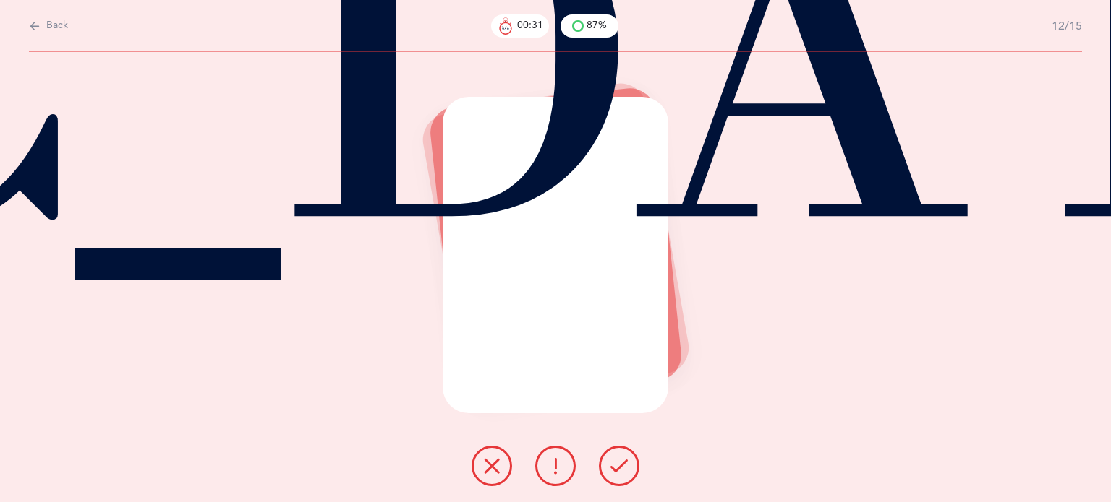
click at [625, 471] on icon at bounding box center [618, 466] width 17 height 17
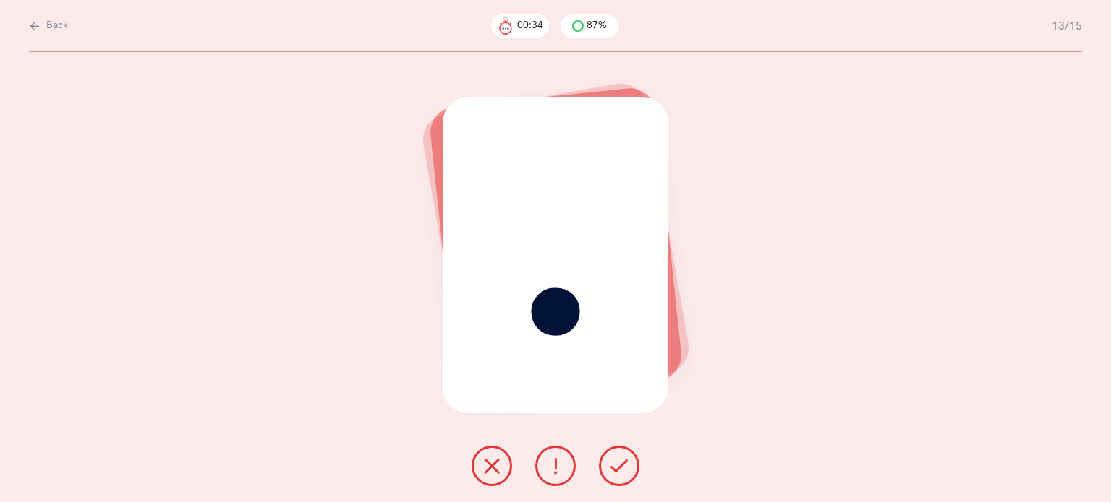
click at [625, 471] on icon at bounding box center [618, 466] width 17 height 17
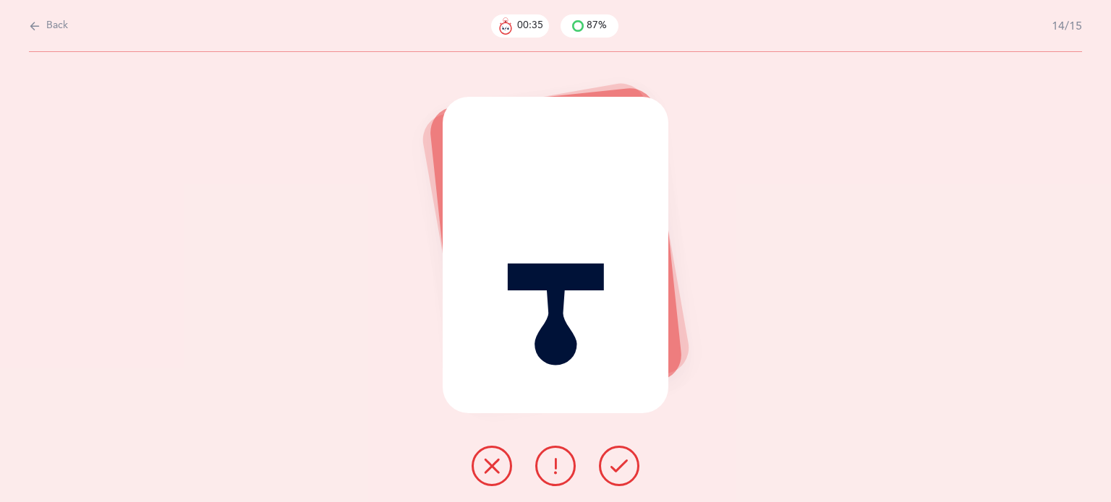
click at [625, 471] on icon at bounding box center [618, 466] width 17 height 17
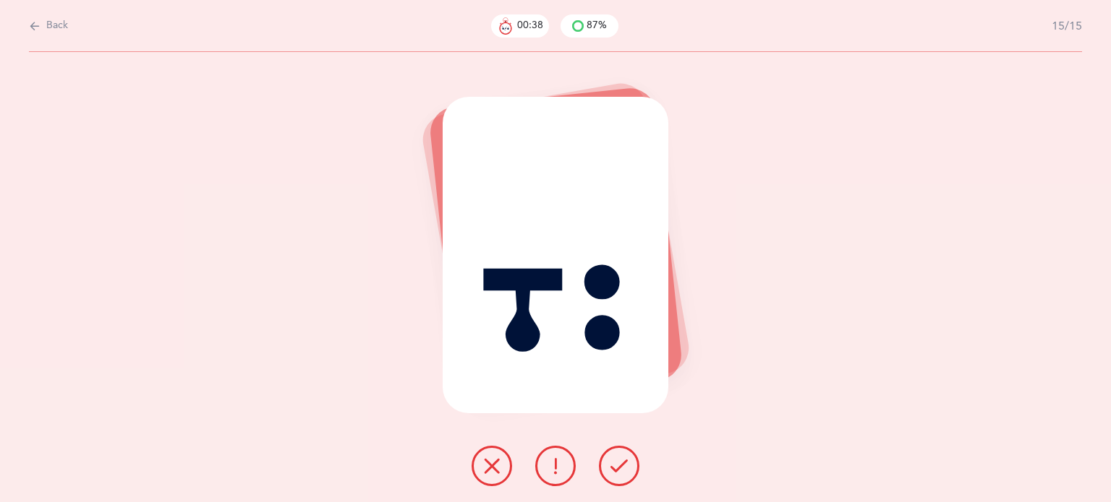
click at [500, 459] on icon at bounding box center [491, 466] width 17 height 17
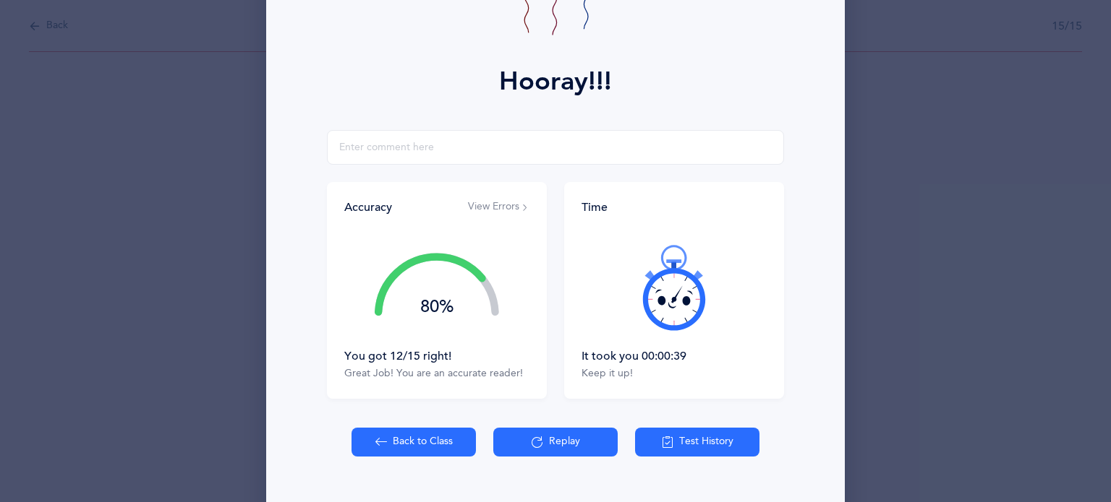
scroll to position [185, 0]
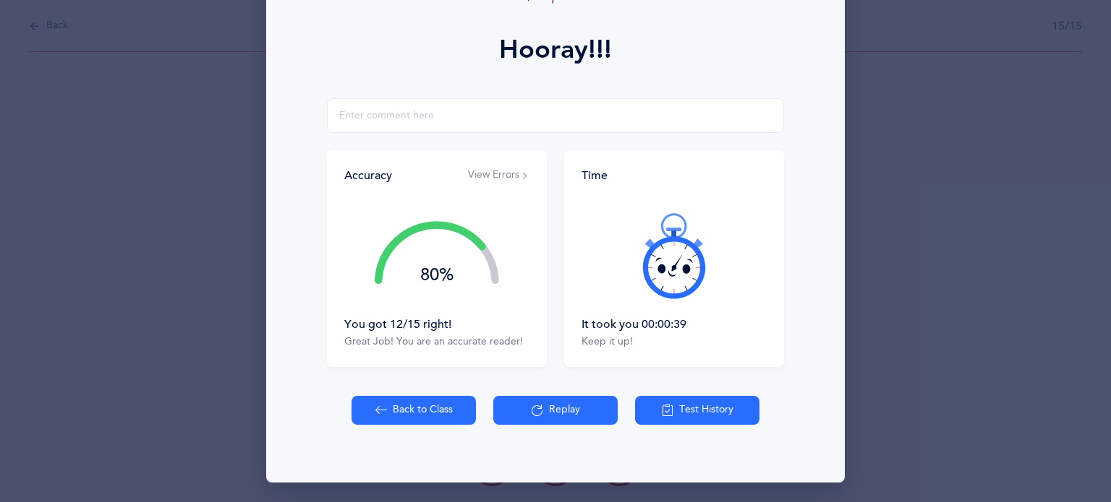
click at [408, 406] on button "Back to Class" at bounding box center [413, 410] width 124 height 29
